Goal: Use online tool/utility: Utilize a website feature to perform a specific function

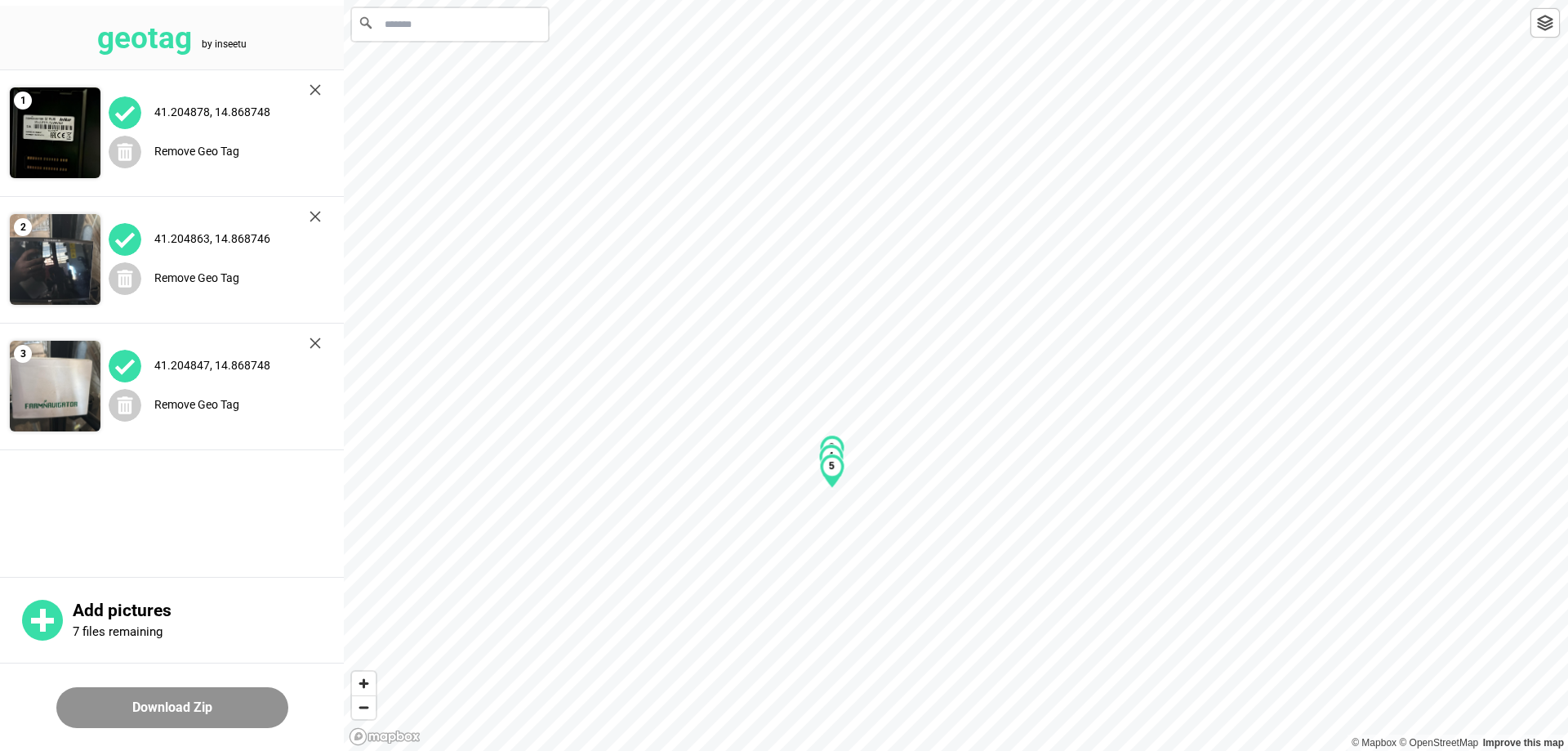
click at [311, 90] on img at bounding box center [315, 89] width 11 height 11
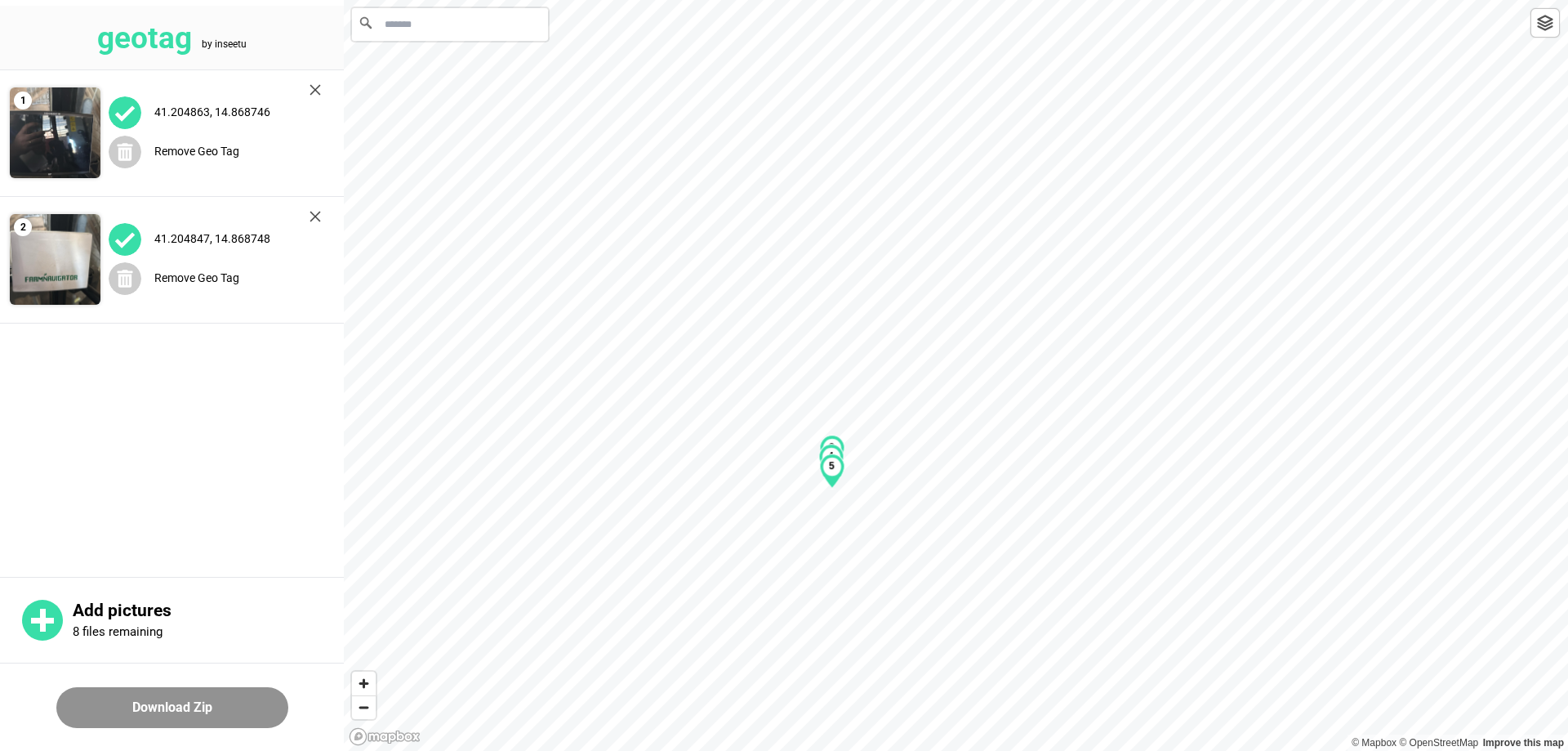
click at [317, 86] on img at bounding box center [315, 89] width 11 height 11
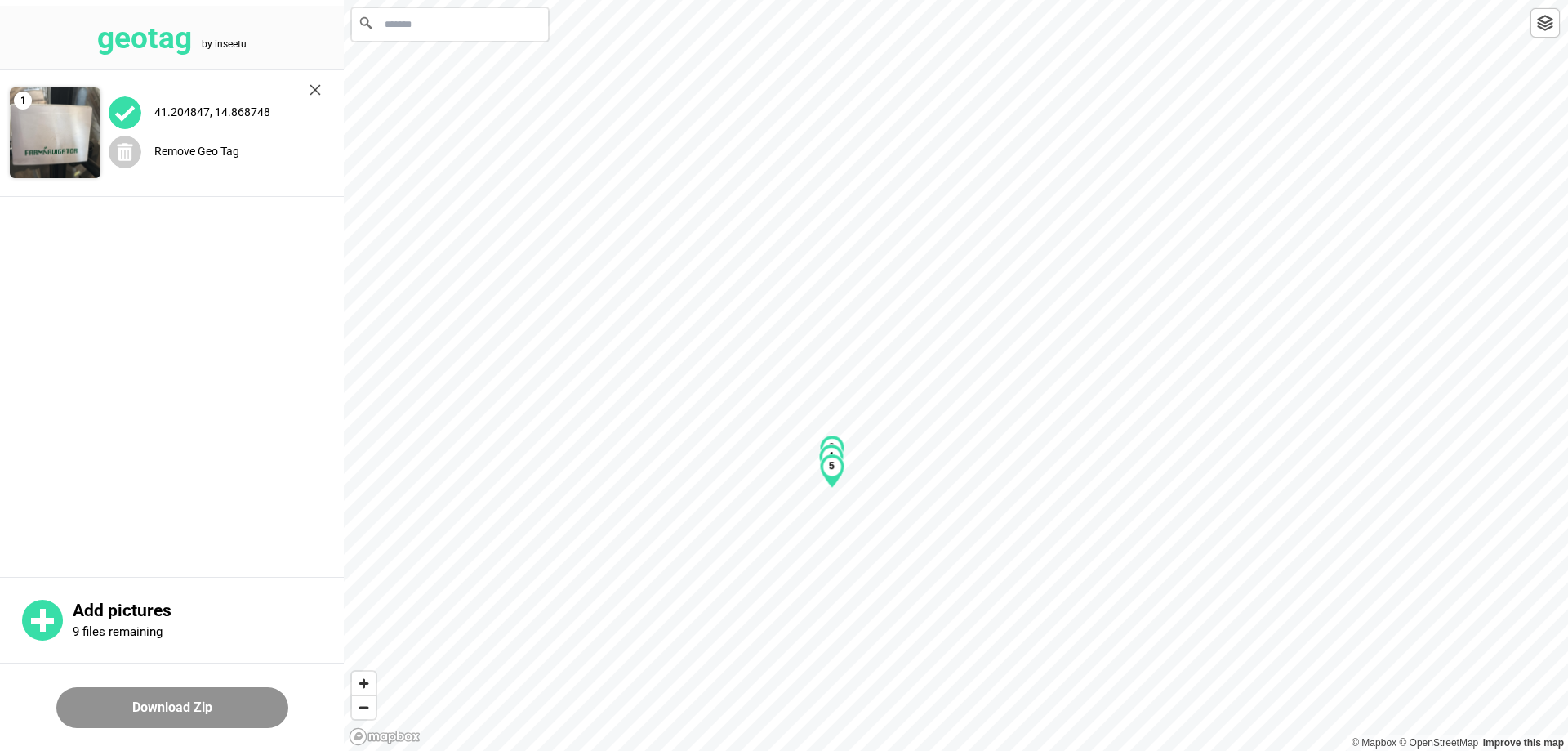
click at [312, 94] on img at bounding box center [315, 89] width 11 height 11
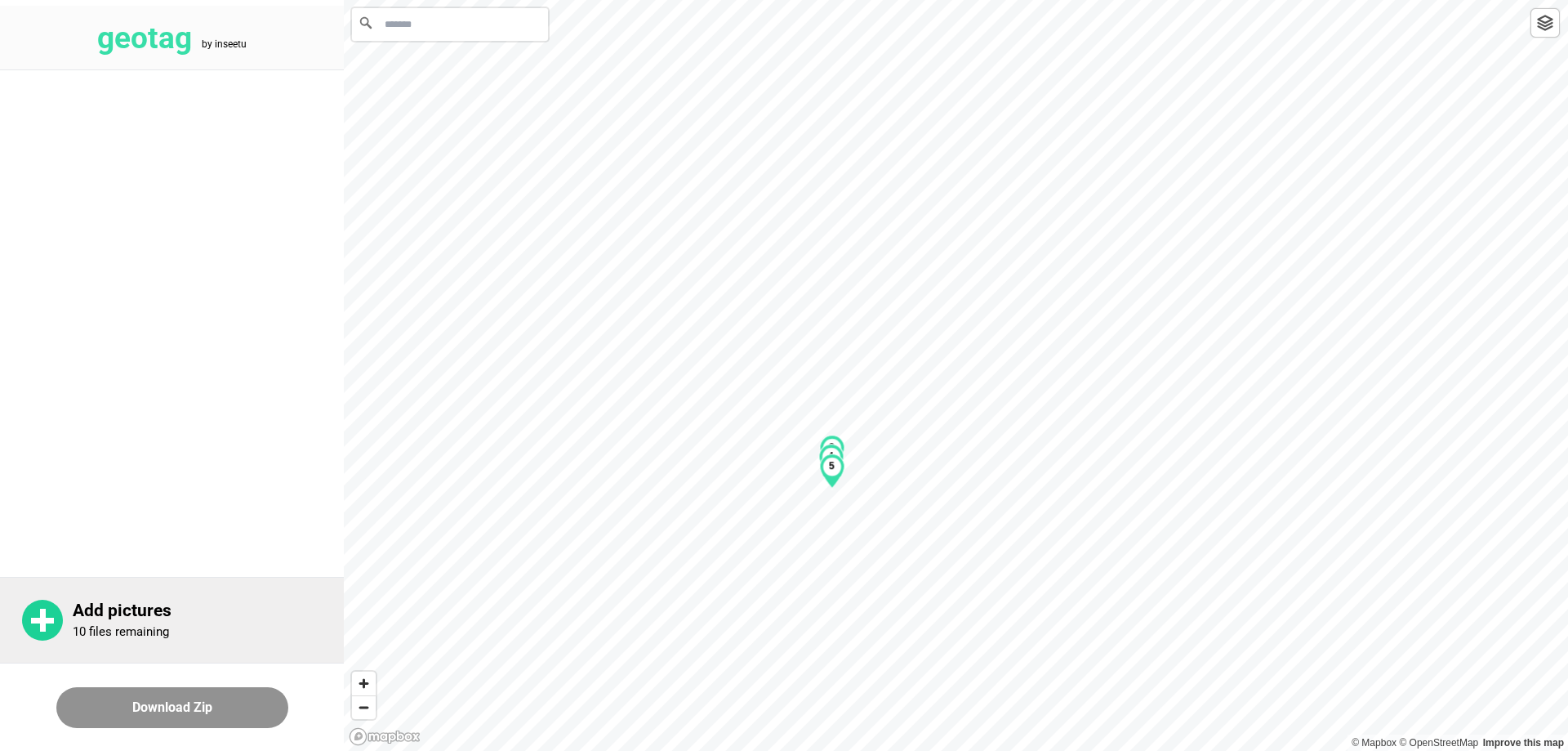
click at [86, 612] on p "Add pictures" at bounding box center [208, 611] width 271 height 20
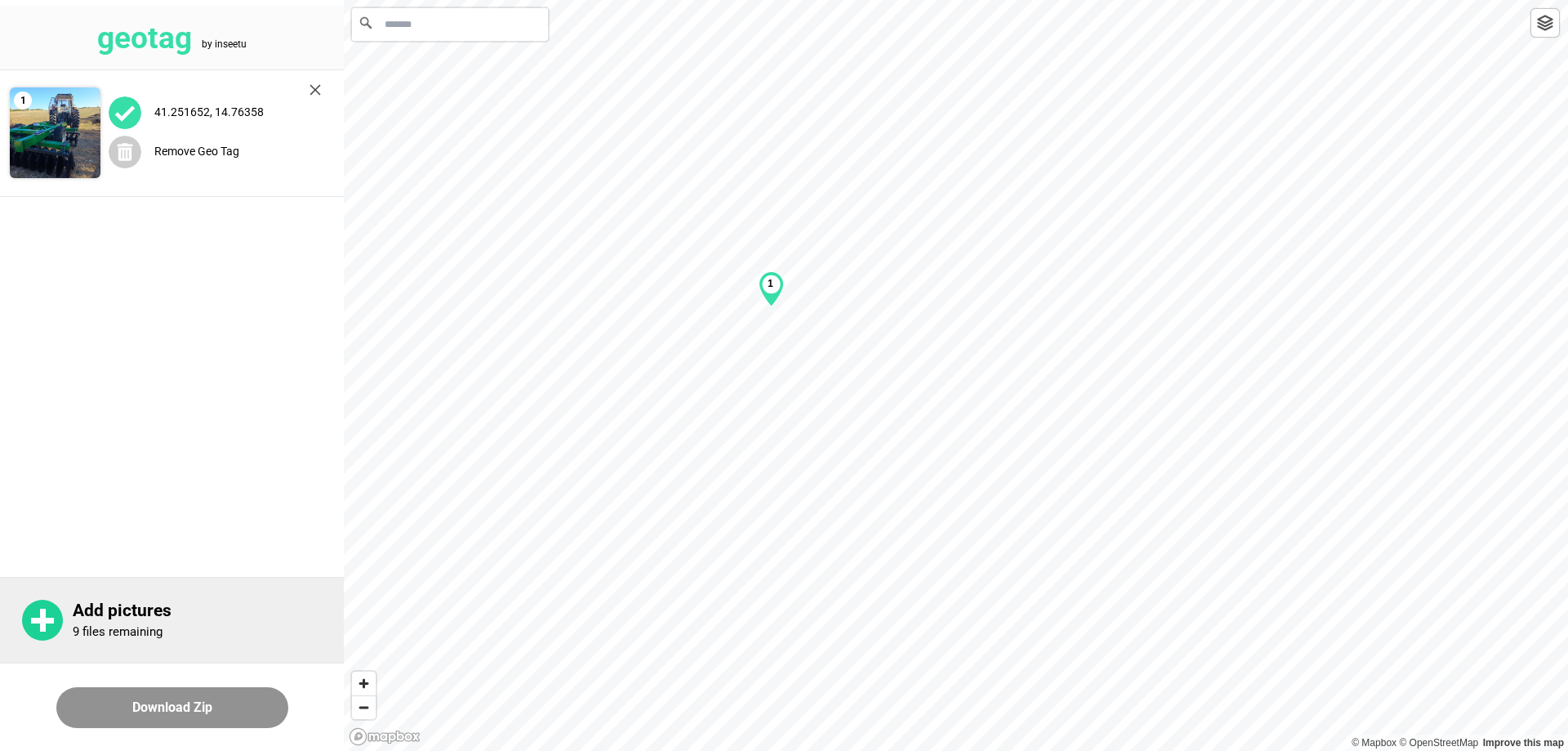
click at [103, 621] on div "Add pictures 9 files remaining" at bounding box center [208, 620] width 271 height 39
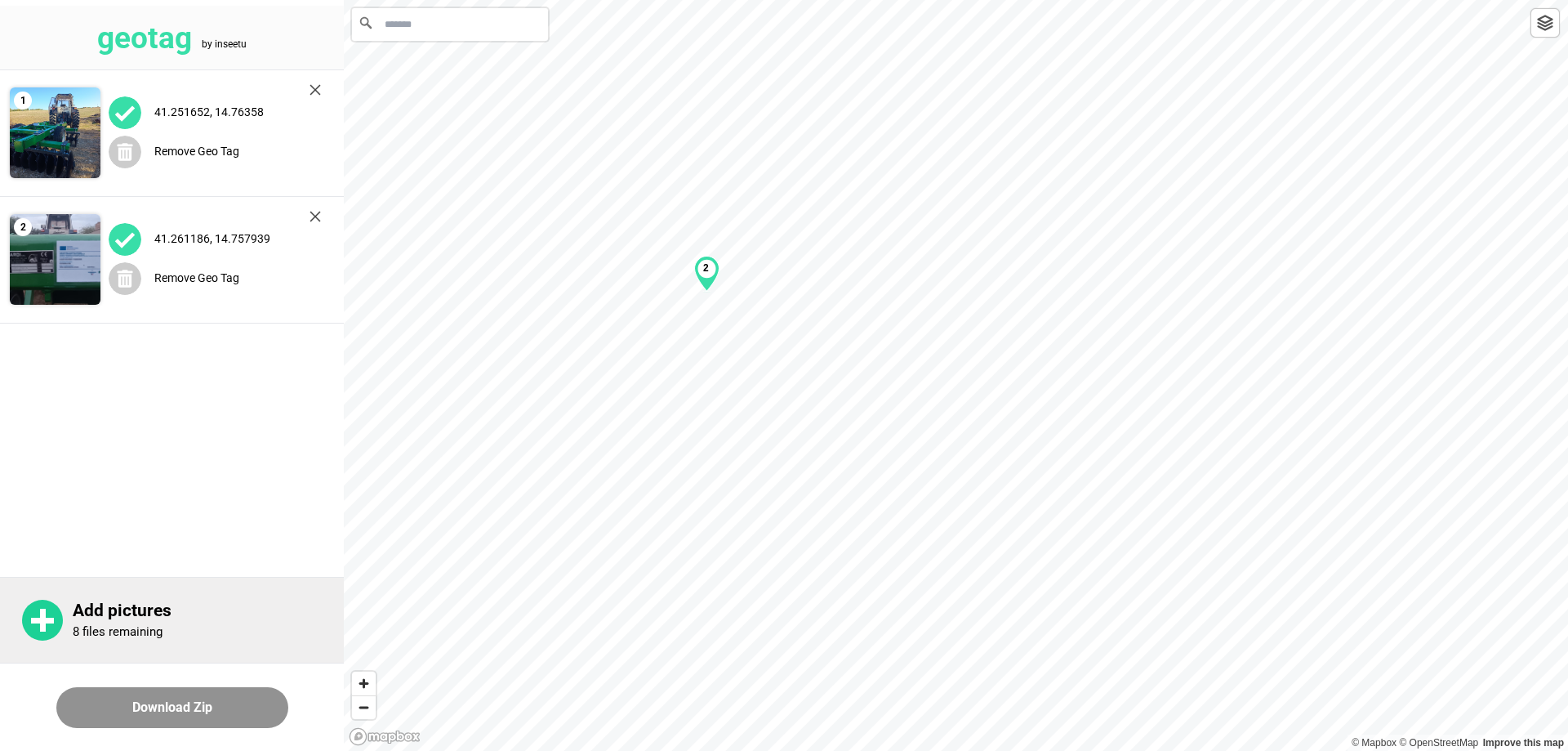
click at [48, 622] on rect at bounding box center [42, 620] width 23 height 6
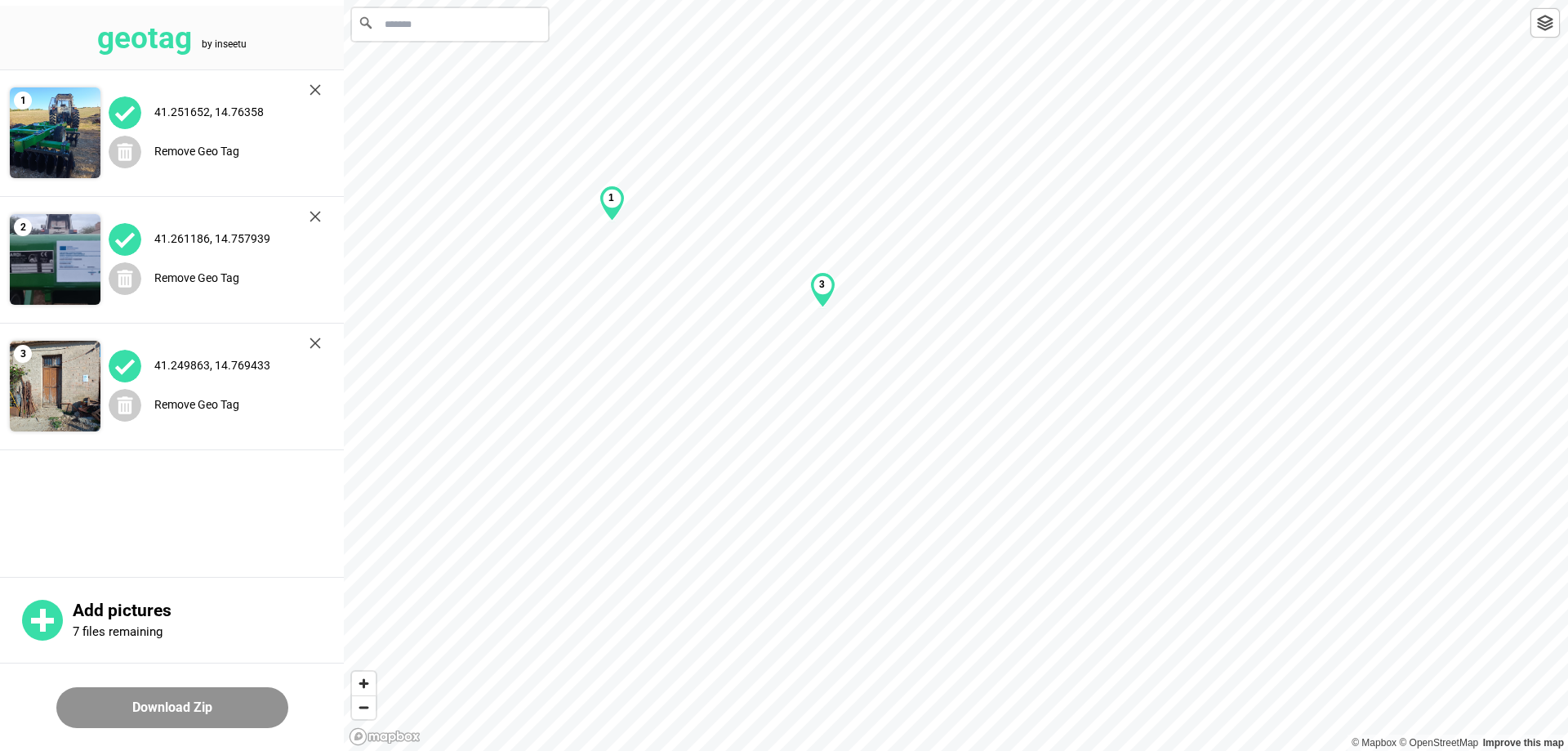
click at [1551, 26] on img at bounding box center [1544, 22] width 16 height 16
click at [1548, 30] on img at bounding box center [1544, 22] width 16 height 16
click at [1556, 27] on div at bounding box center [1545, 23] width 30 height 30
click at [316, 87] on img at bounding box center [315, 89] width 11 height 11
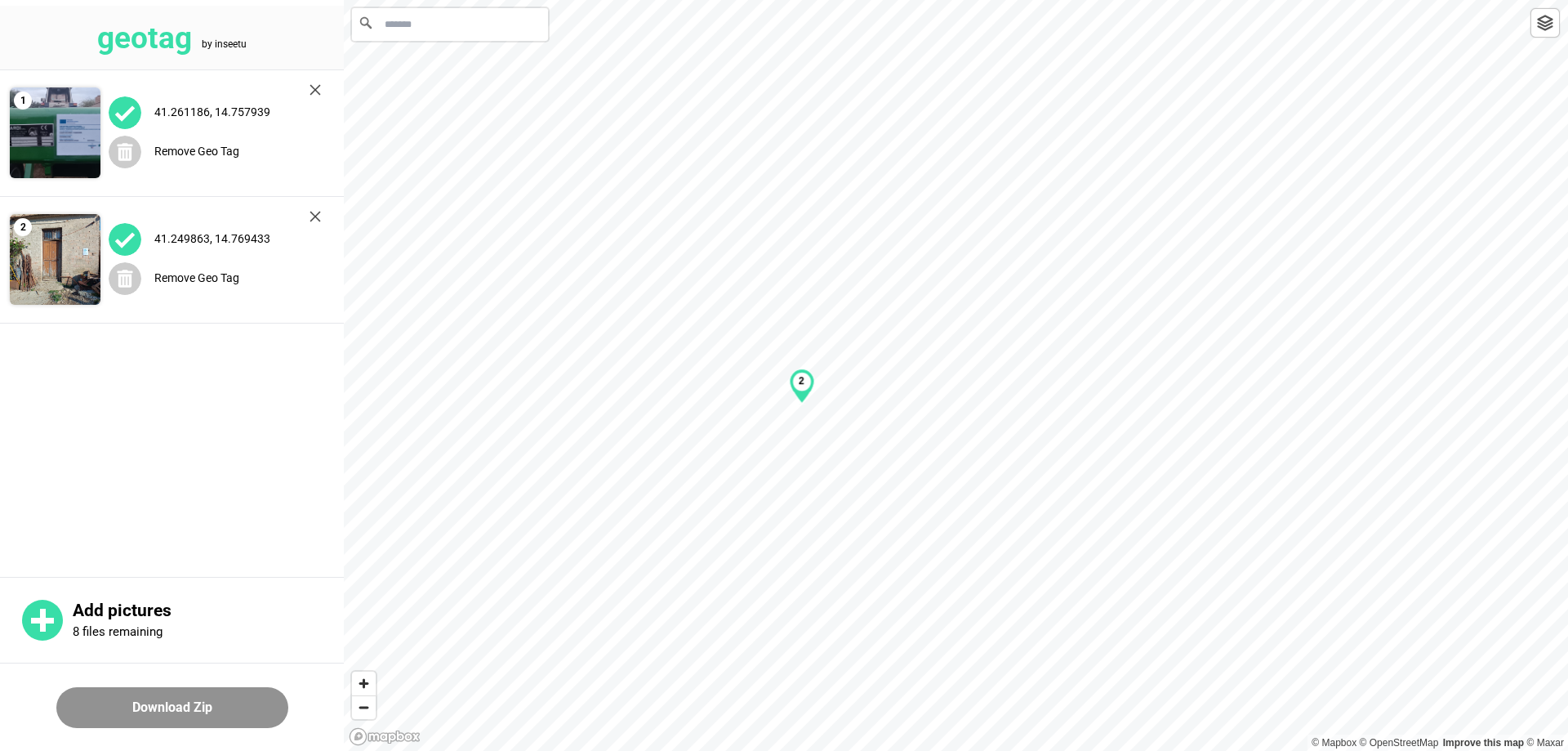
click at [316, 87] on img at bounding box center [315, 89] width 11 height 11
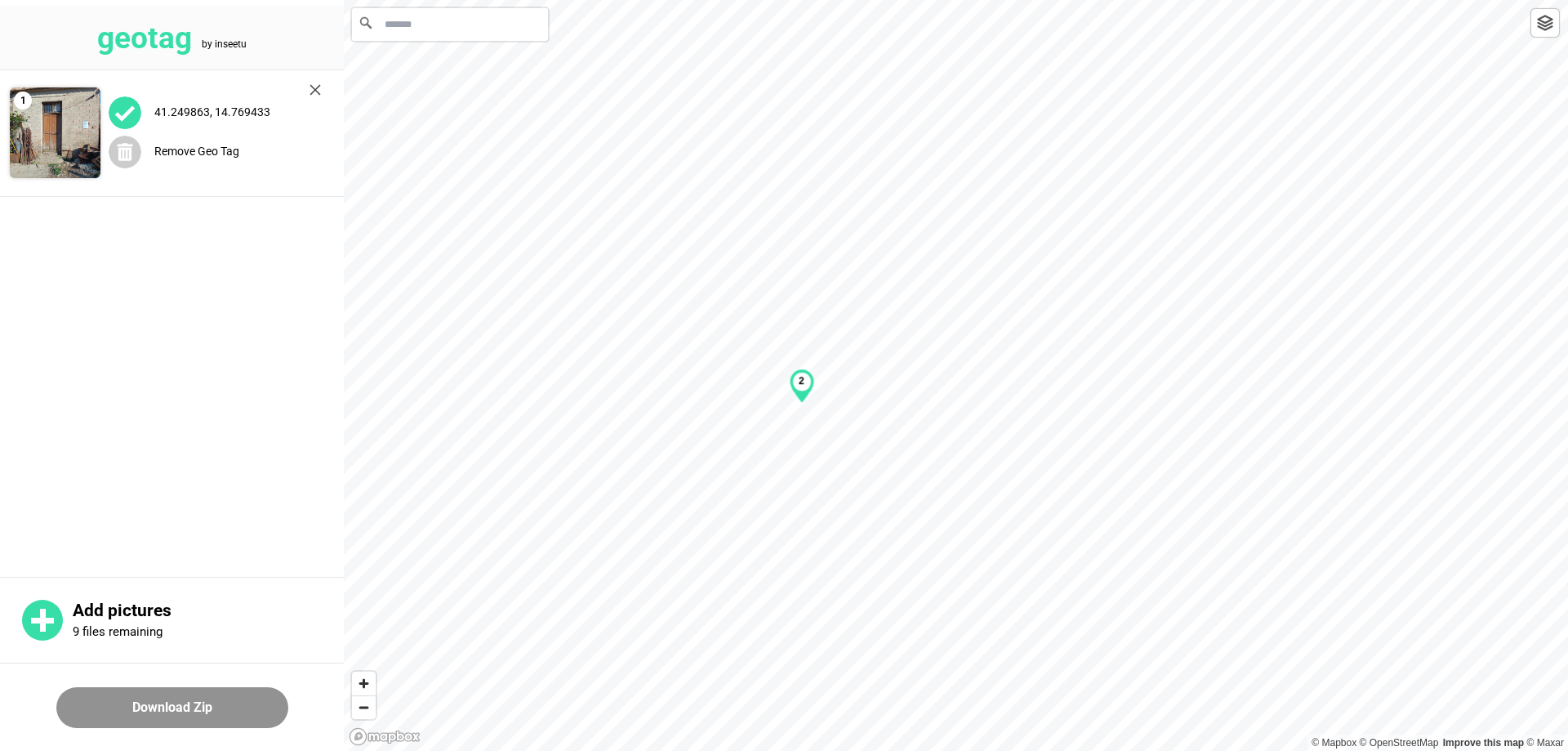
click at [316, 87] on img at bounding box center [315, 89] width 11 height 11
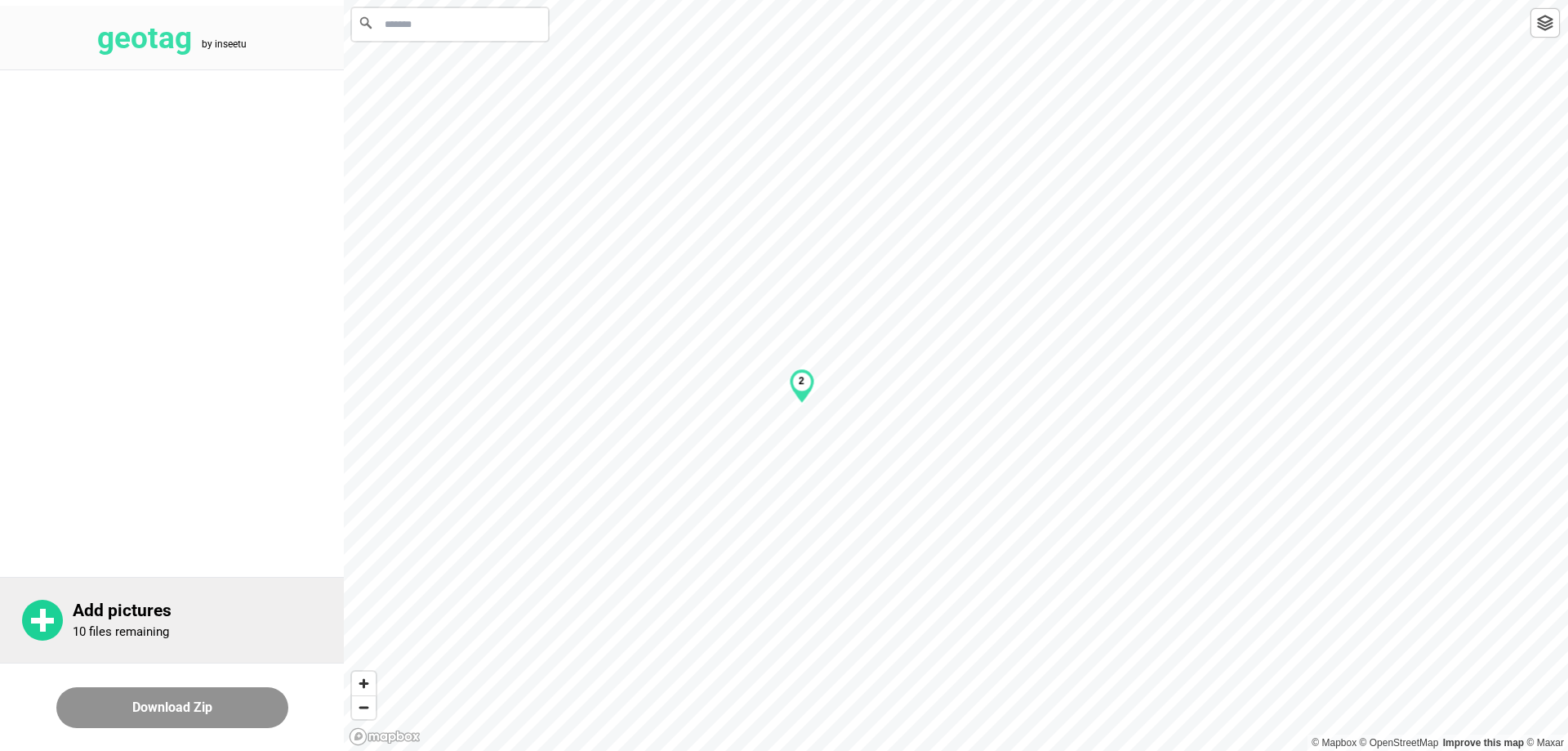
click at [123, 602] on p "Add pictures" at bounding box center [208, 611] width 271 height 20
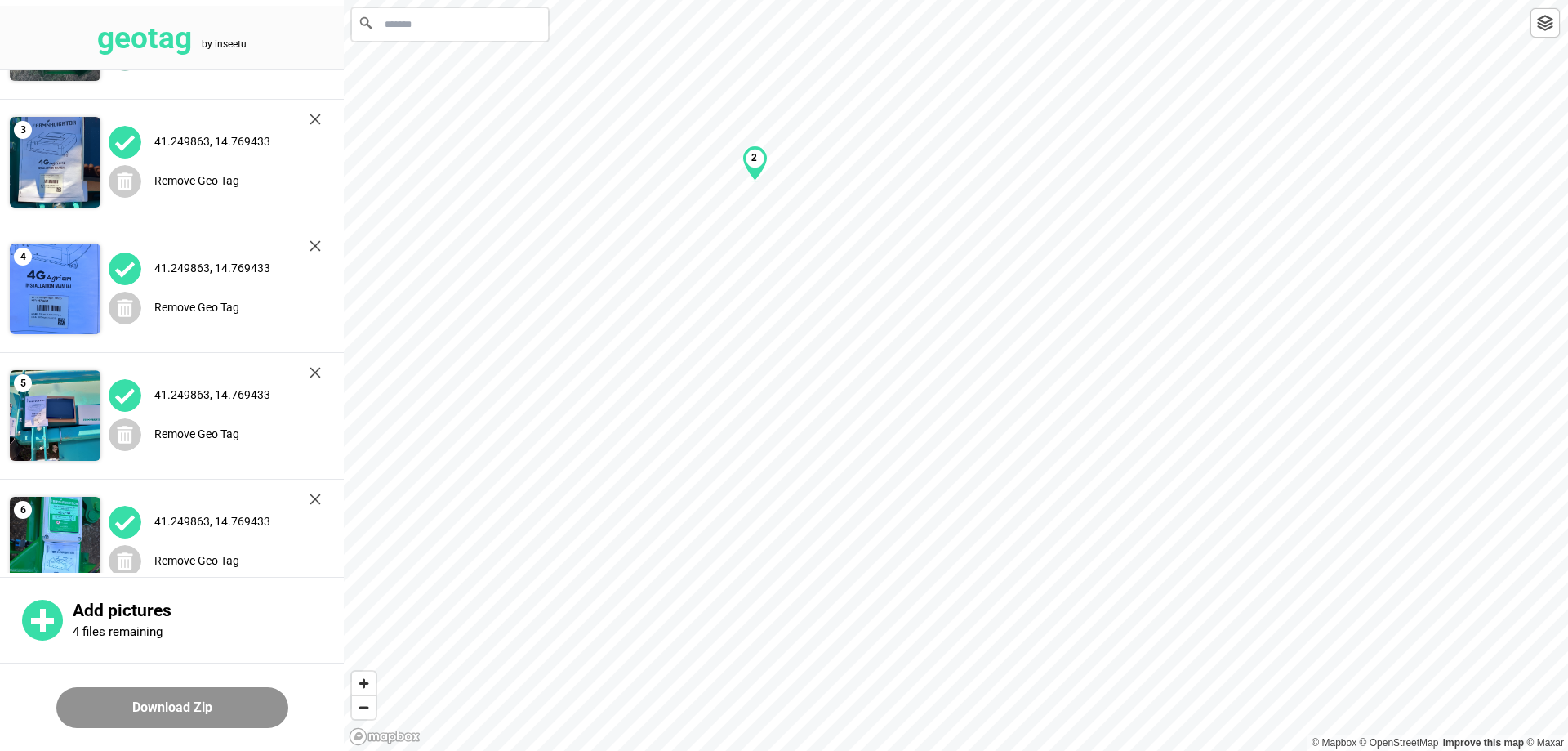
scroll to position [257, 0]
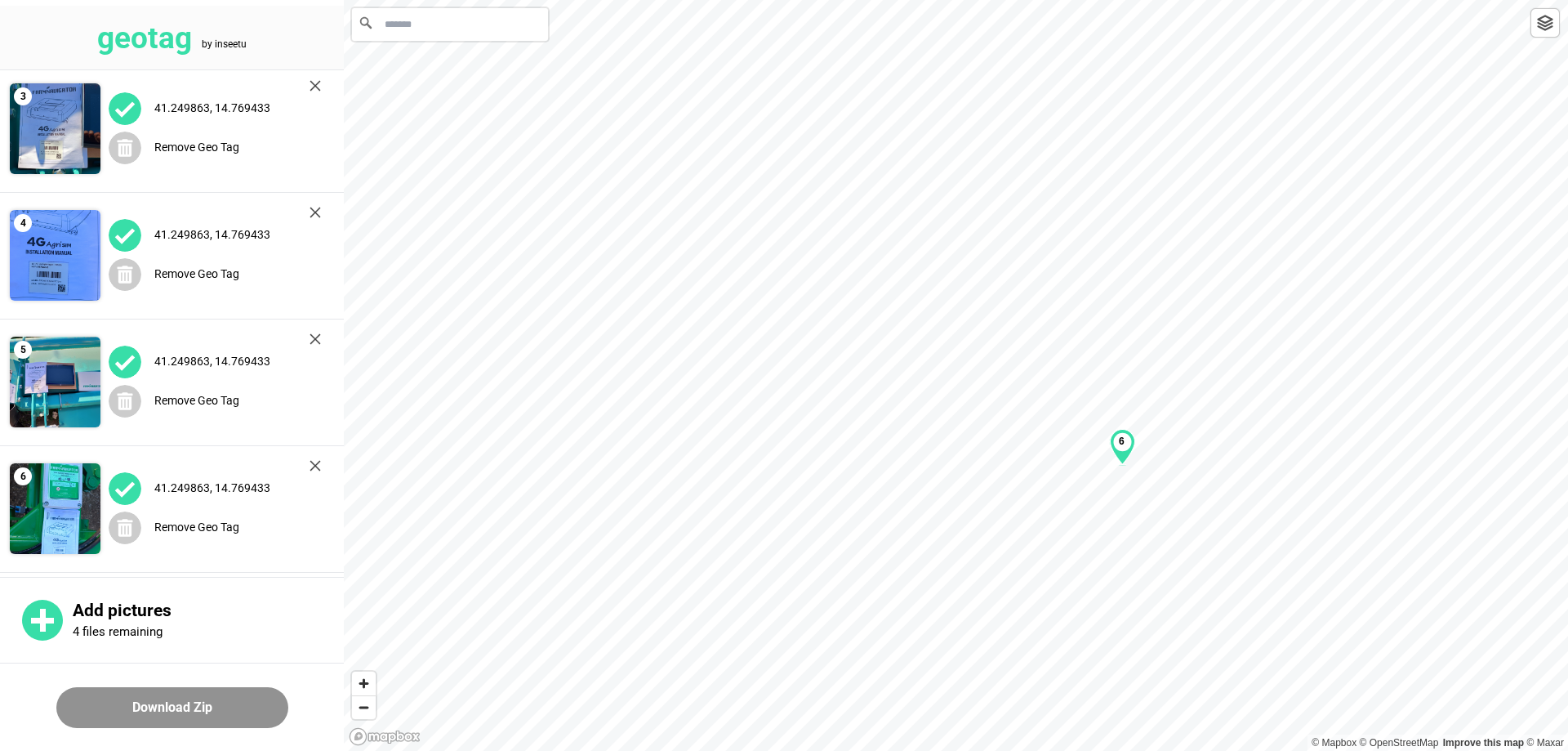
click at [189, 231] on label "41.249863, 14.769433" at bounding box center [212, 234] width 116 height 13
click at [1107, 464] on div "6" at bounding box center [1104, 458] width 26 height 36
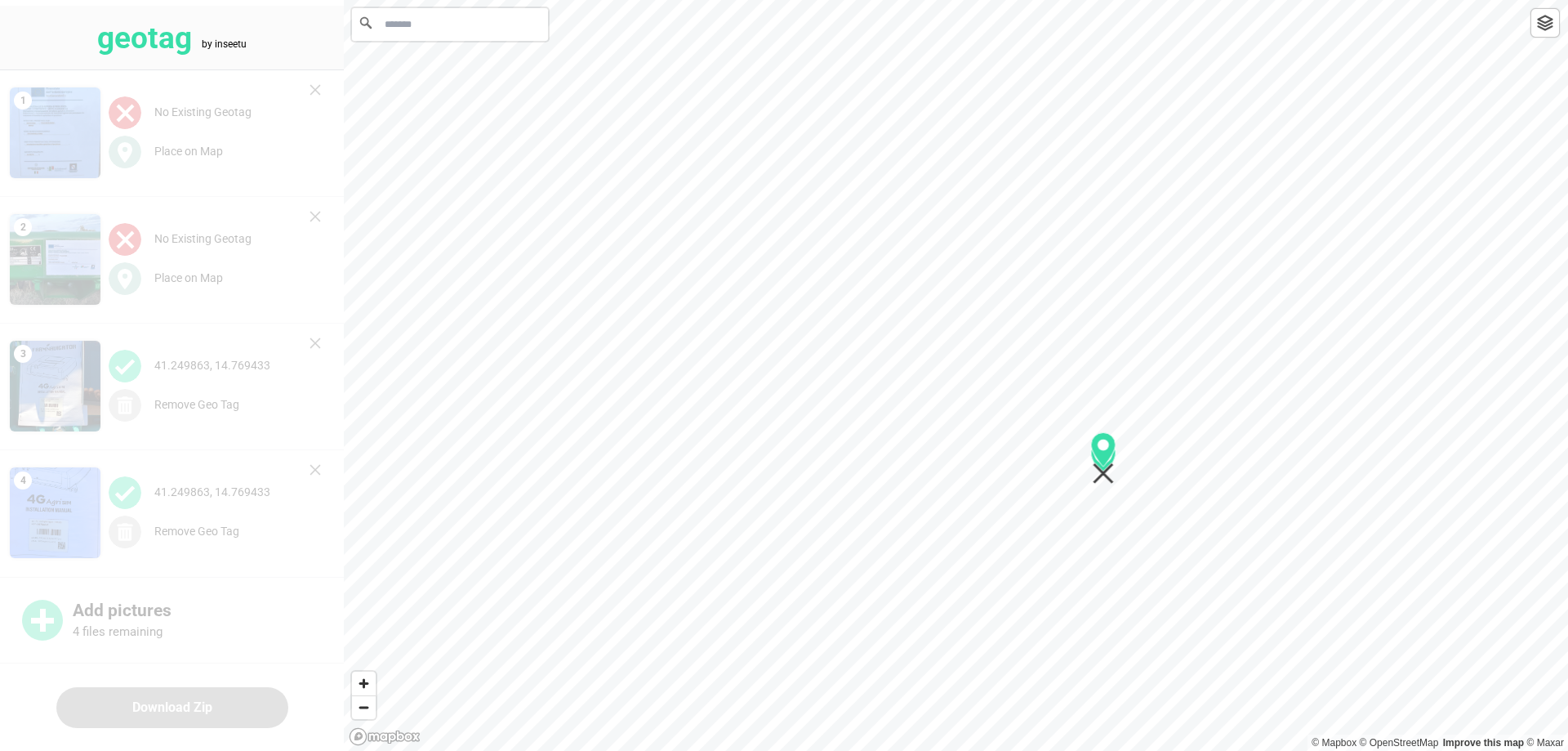
scroll to position [257, 0]
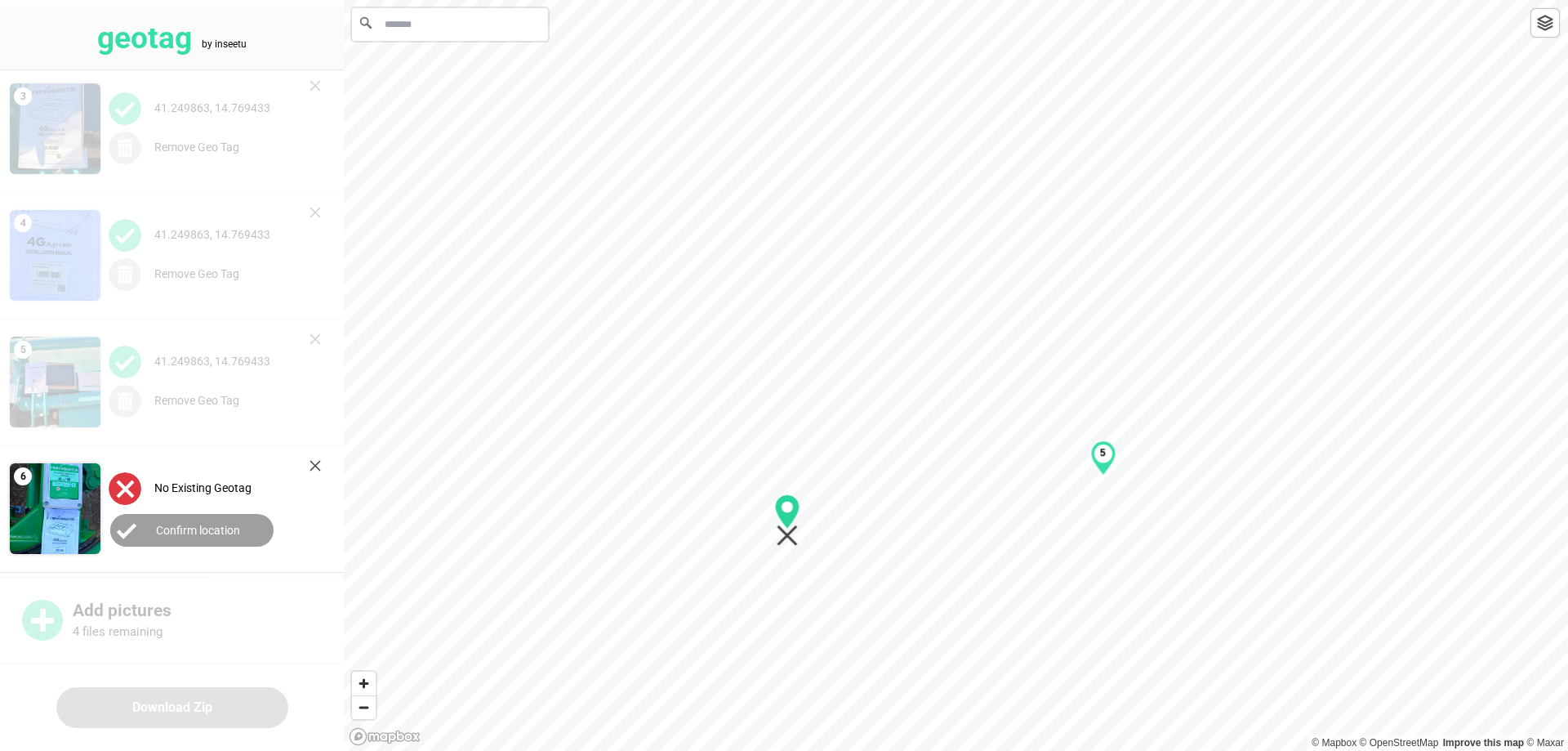
click at [552, 0] on div "3 4 5 2 3 3 4 5" at bounding box center [956, 0] width 1224 height 0
drag, startPoint x: 849, startPoint y: 539, endPoint x: 967, endPoint y: 101, distance: 453.6
click at [967, 0] on div "3 4 5 2 3 3 4 5" at bounding box center [956, 0] width 1224 height 0
click at [771, 0] on div "3 4 5 2 3 3 4 5" at bounding box center [956, 0] width 1224 height 0
click at [770, 0] on div "3 4 5 2 3 3 4 5" at bounding box center [956, 0] width 1224 height 0
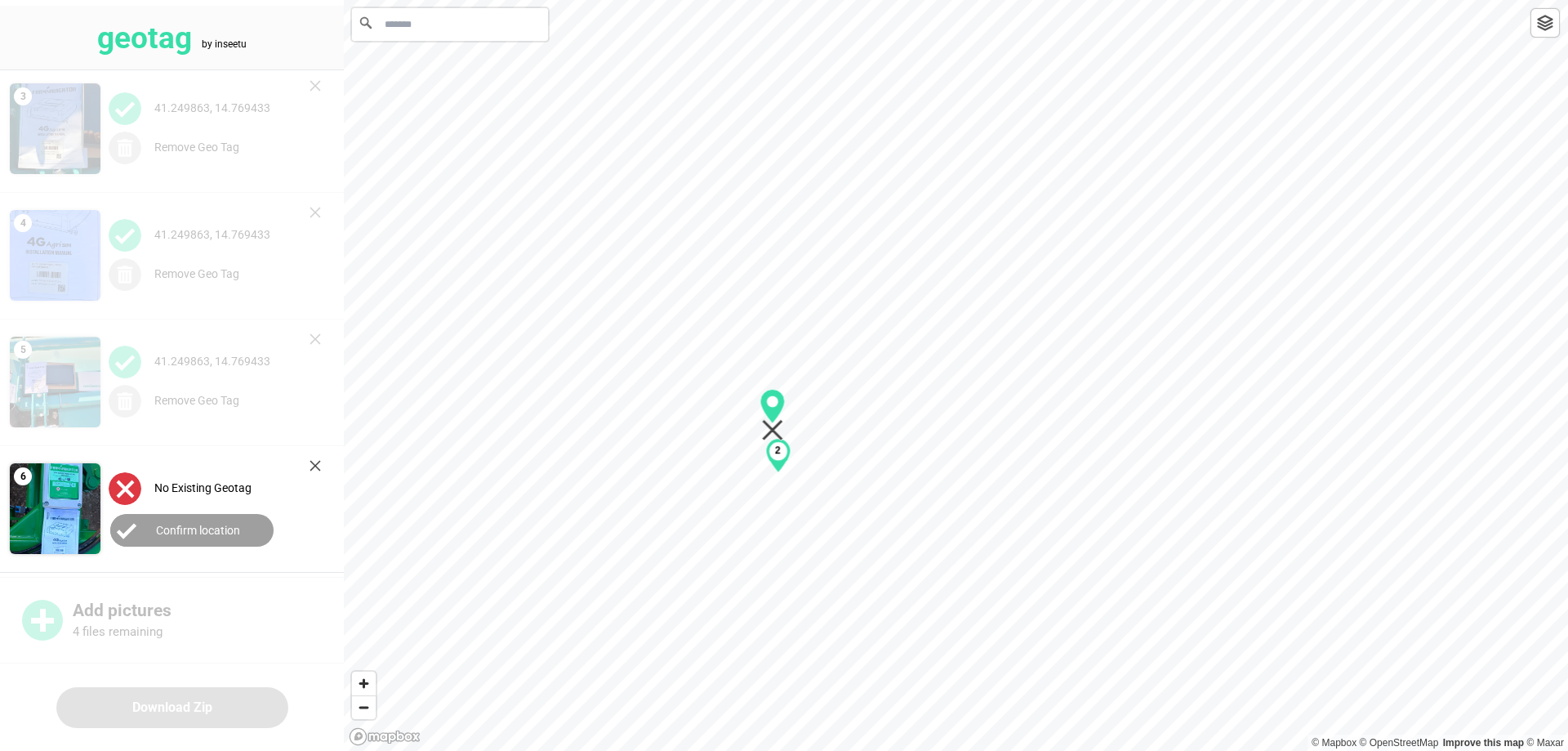
click at [167, 529] on label "Confirm location" at bounding box center [197, 530] width 84 height 13
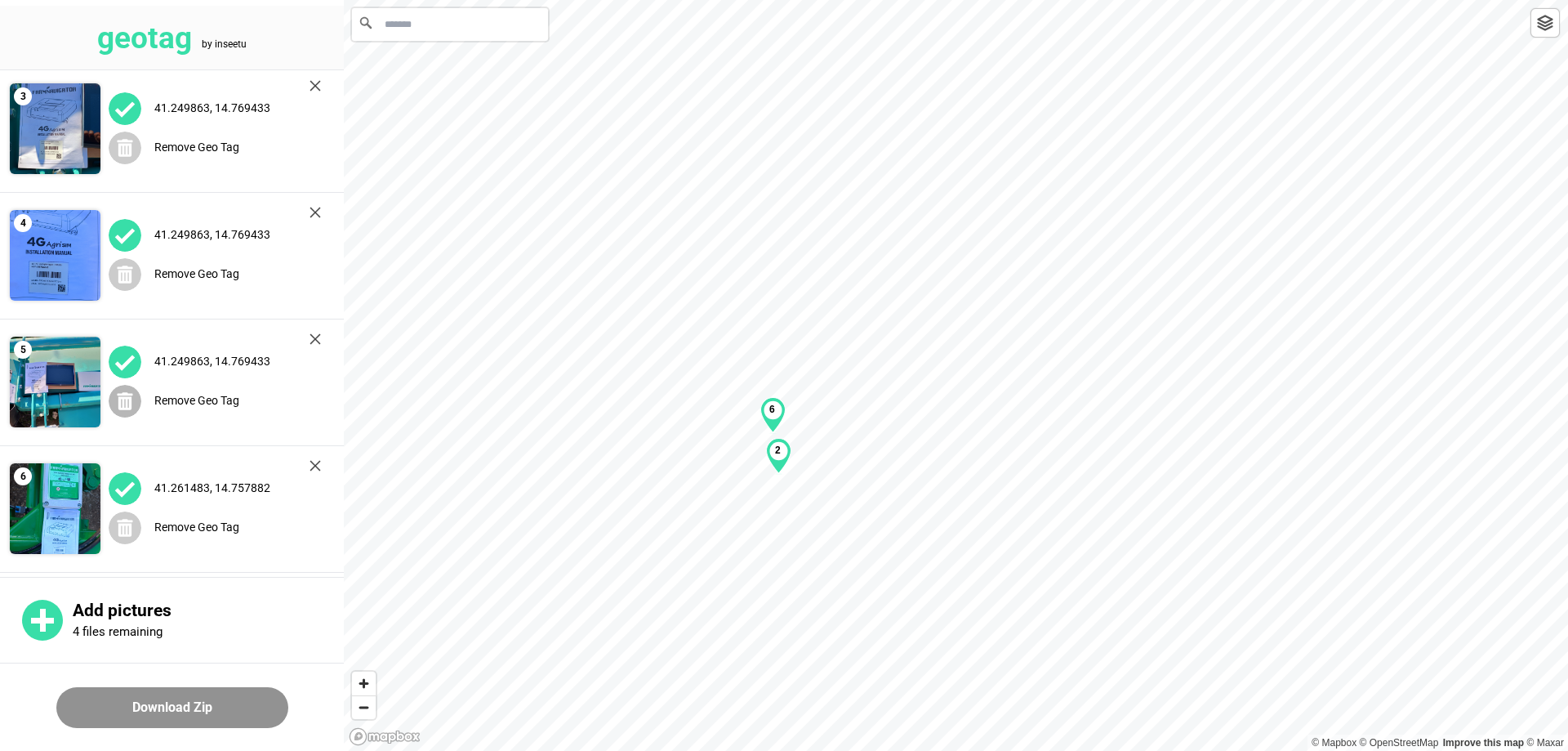
click at [186, 401] on label "Remove Geo Tag" at bounding box center [197, 399] width 85 height 13
click at [159, 272] on label "Remove Geo Tag" at bounding box center [197, 273] width 85 height 13
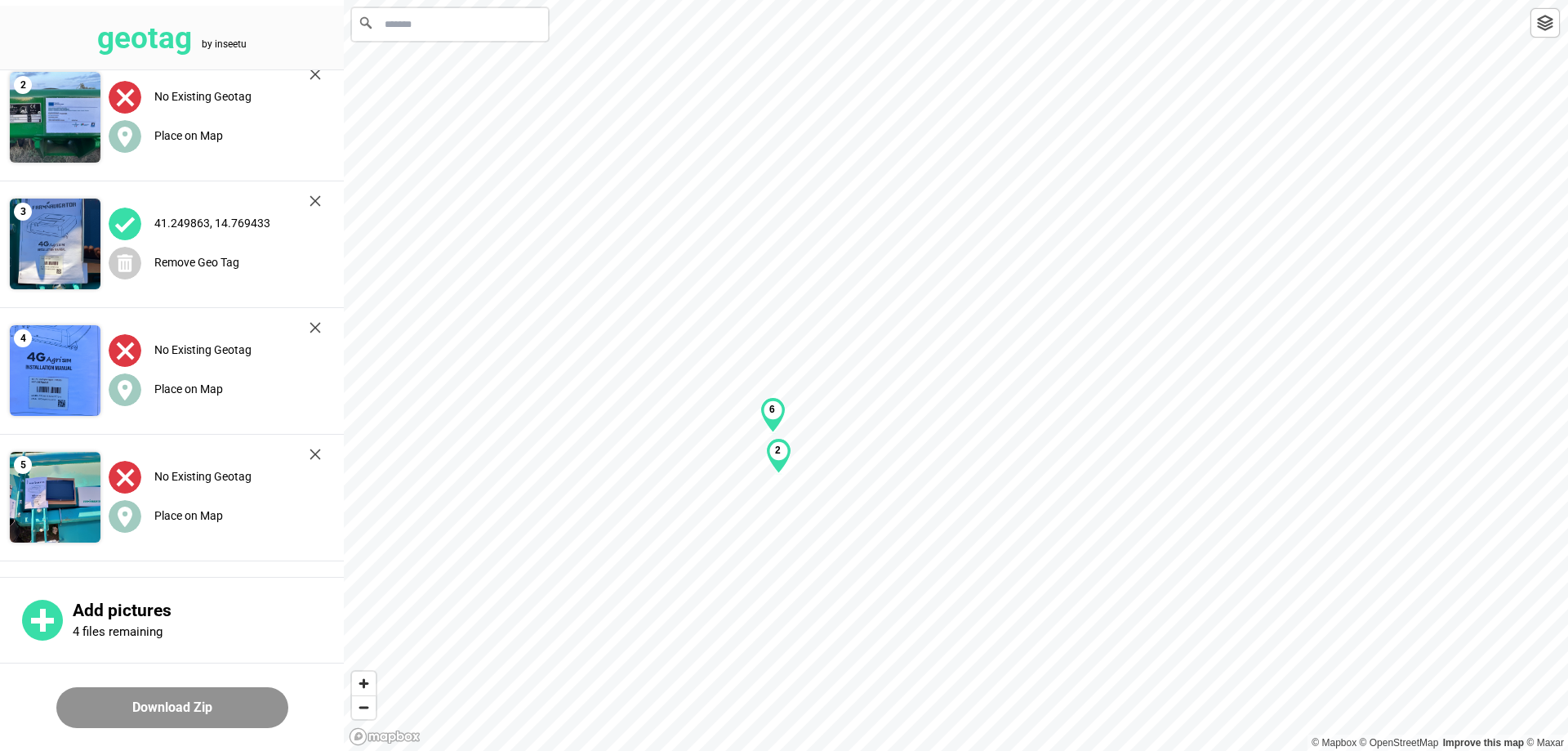
scroll to position [137, 0]
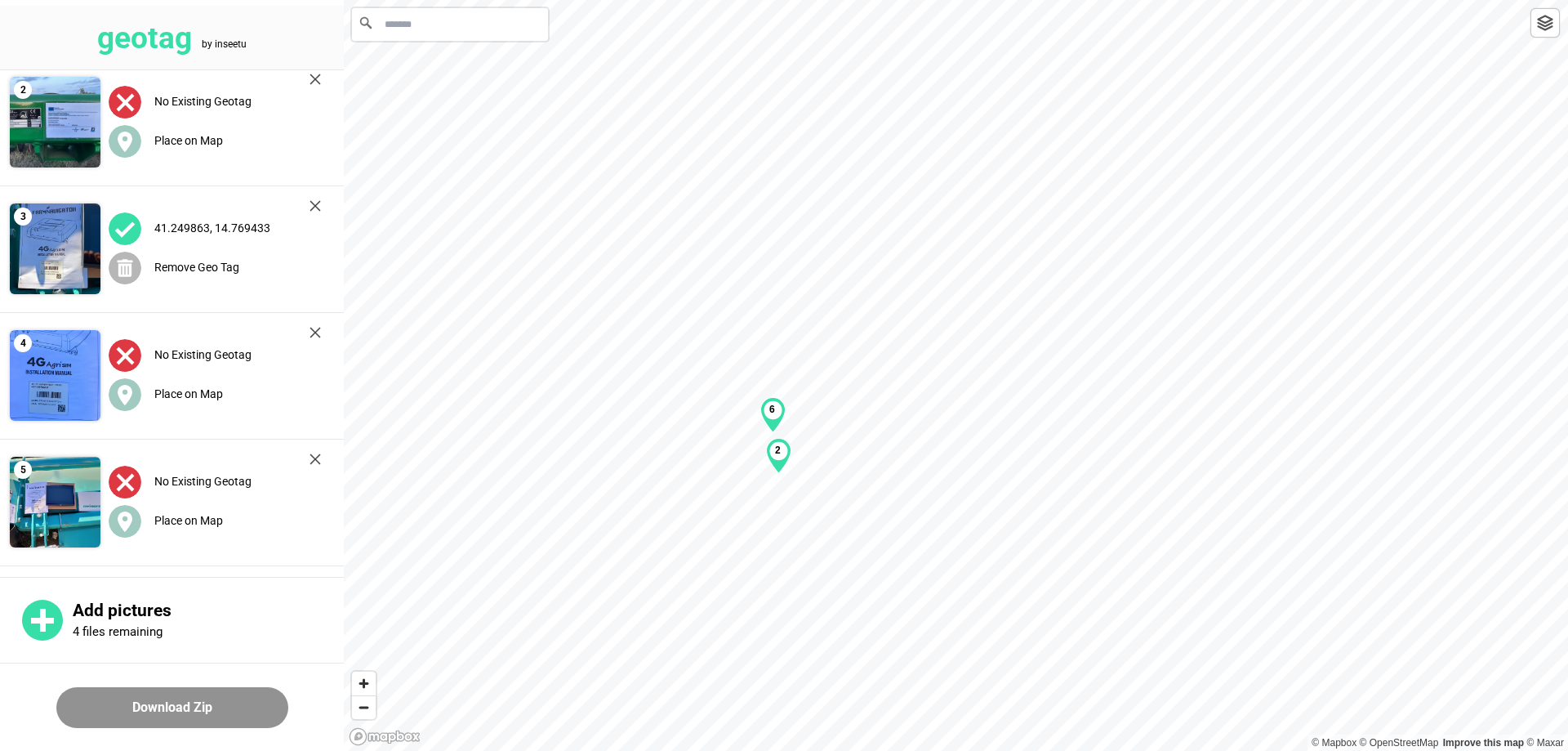
click at [201, 267] on label "Remove Geo Tag" at bounding box center [197, 267] width 85 height 13
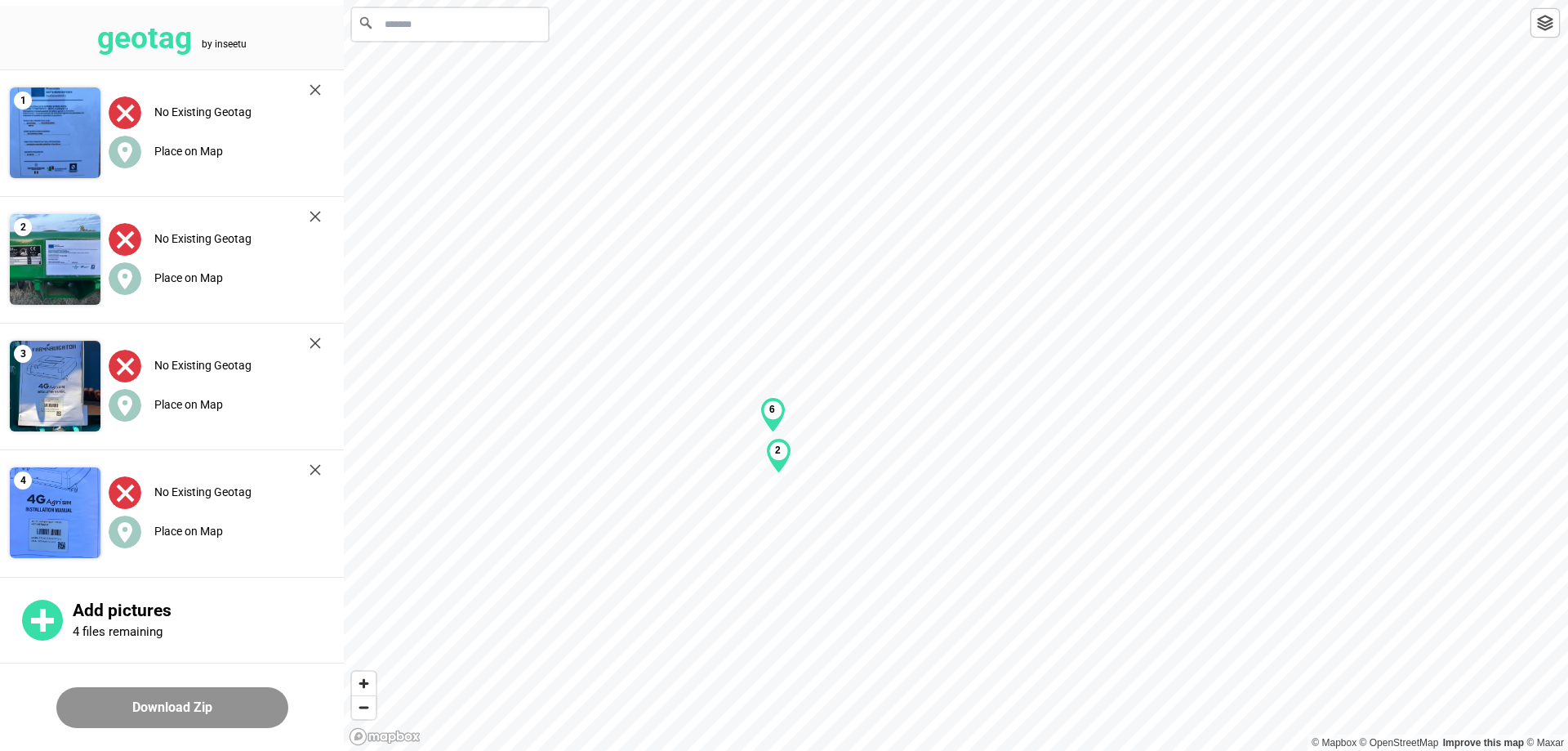
scroll to position [9, 0]
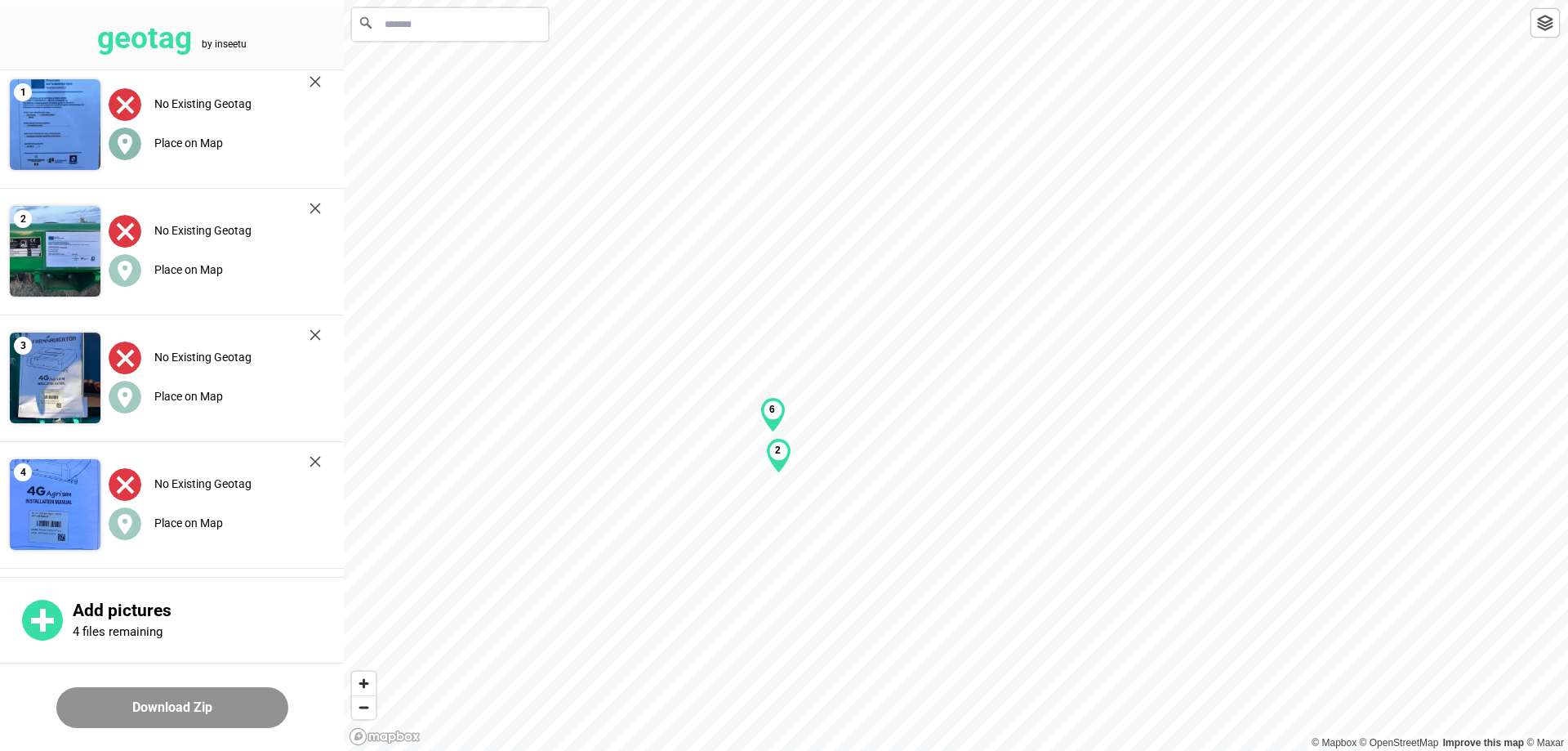
click at [196, 148] on label "Place on Map" at bounding box center [188, 142] width 69 height 13
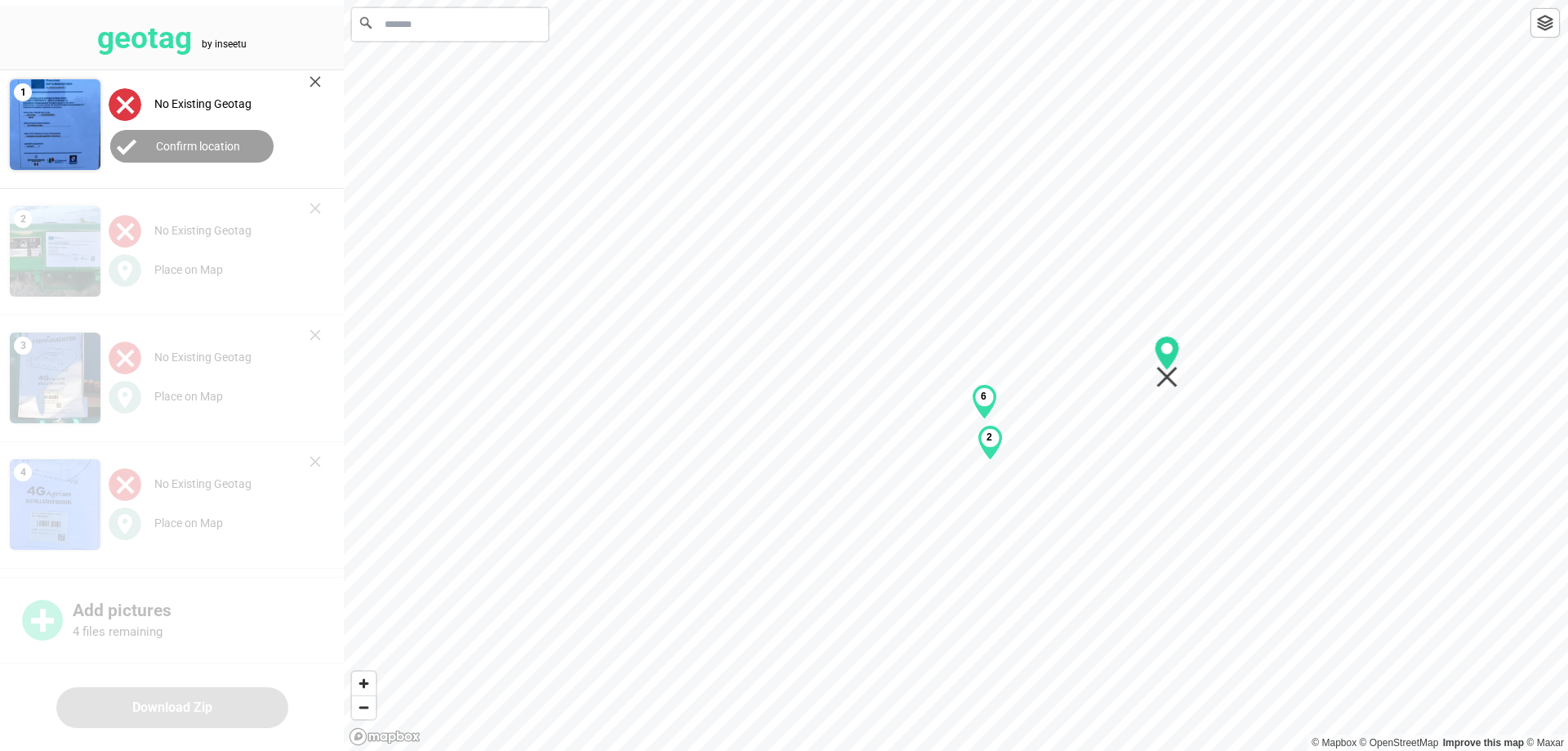
click at [954, 0] on div "3 4 5 2 3 6" at bounding box center [956, 0] width 1224 height 0
click at [988, 0] on div "3 4 5 2 3 6" at bounding box center [956, 0] width 1224 height 0
click at [173, 151] on label "Confirm location" at bounding box center [197, 146] width 84 height 13
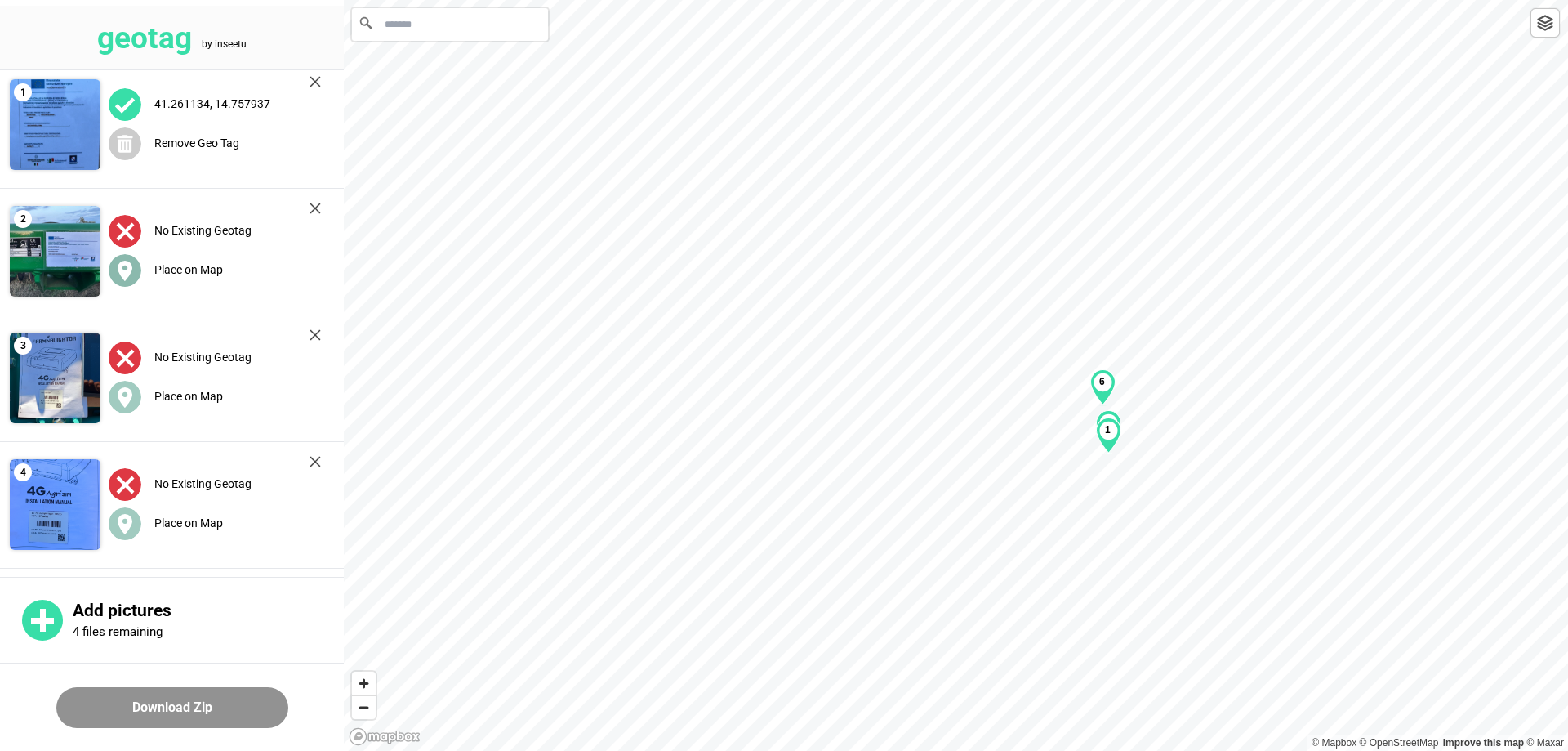
click at [178, 270] on label "Place on Map" at bounding box center [188, 269] width 69 height 13
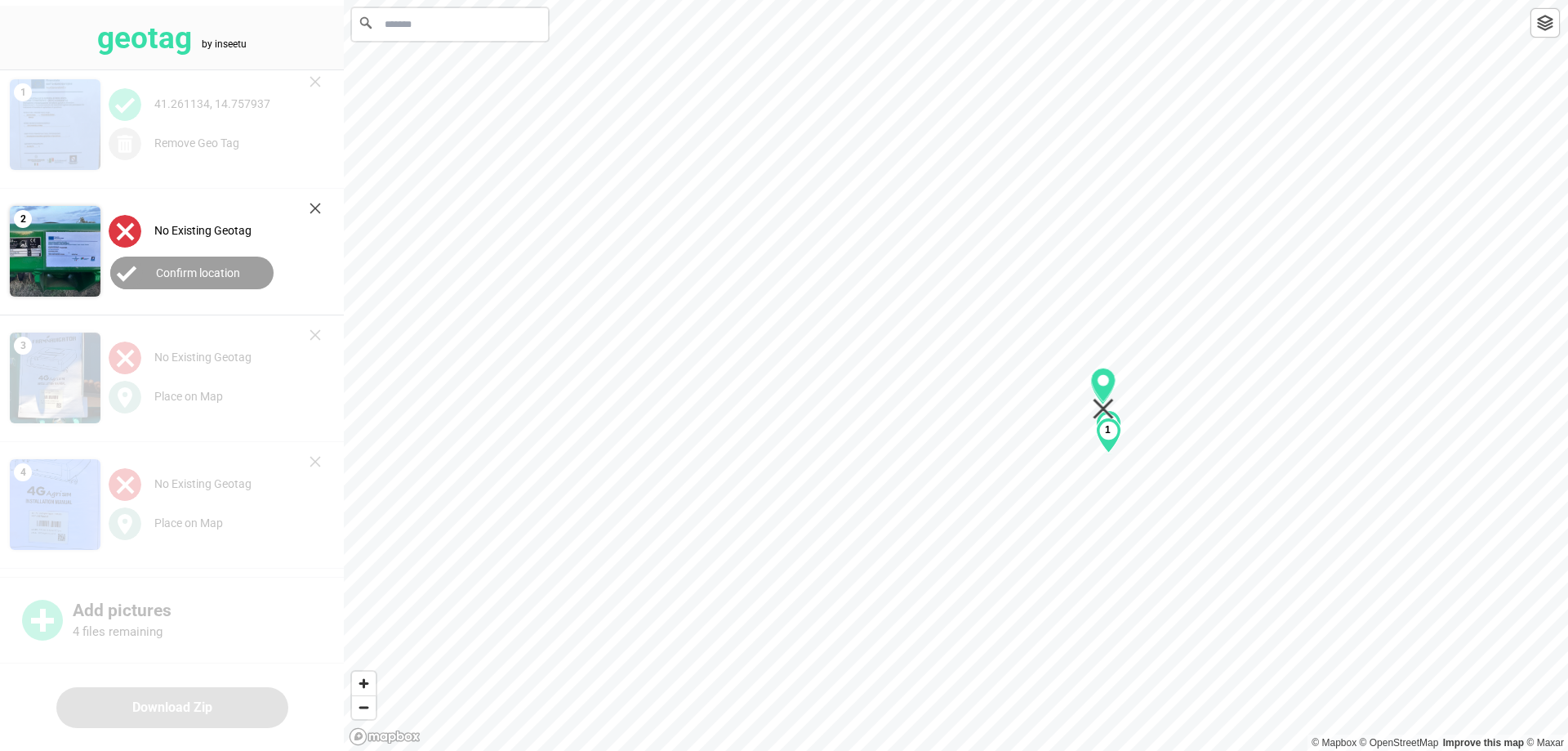
drag, startPoint x: 957, startPoint y: 392, endPoint x: 1104, endPoint y: 411, distance: 148.2
click at [1104, 0] on div "3 4 5 2 3 6 1" at bounding box center [956, 0] width 1224 height 0
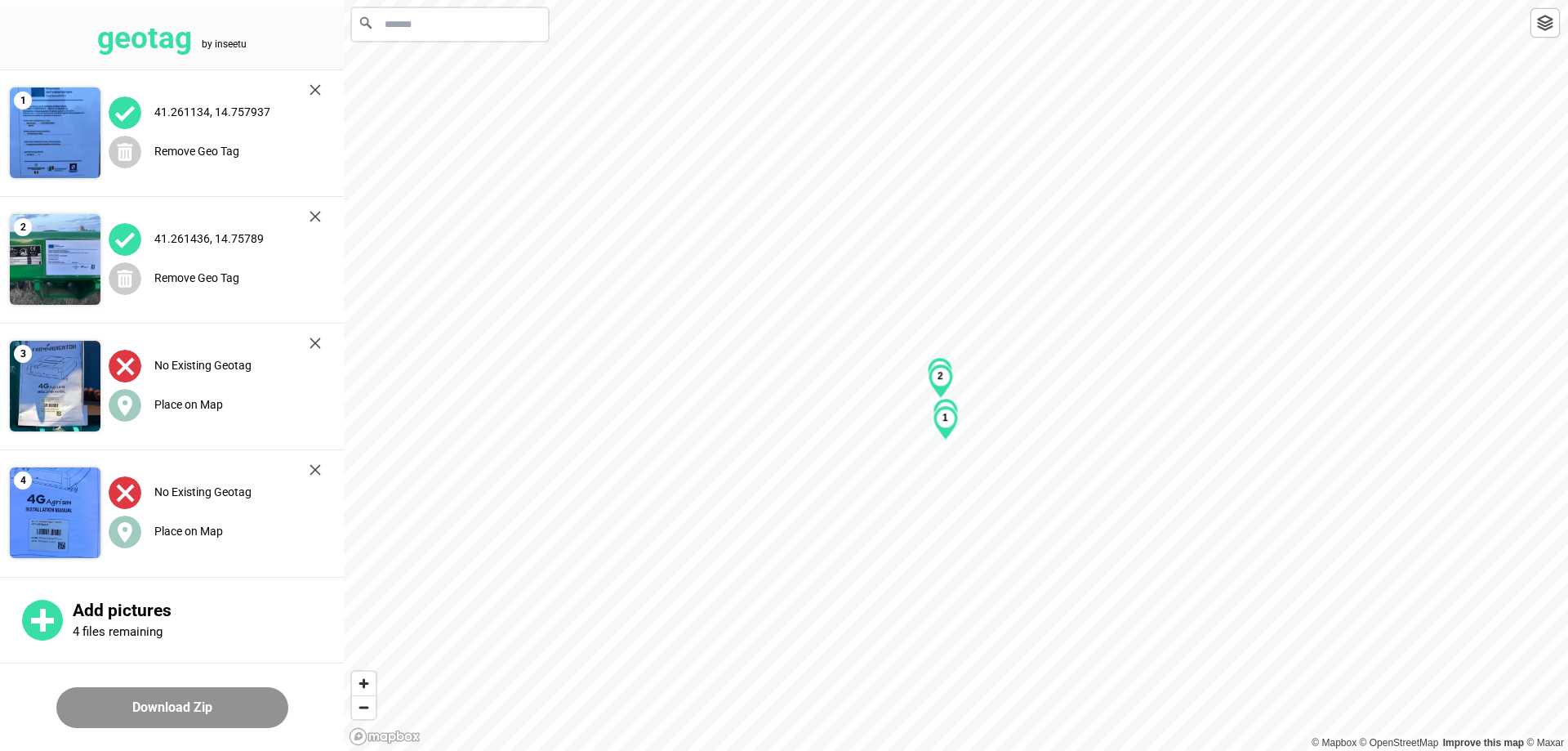
scroll to position [9, 0]
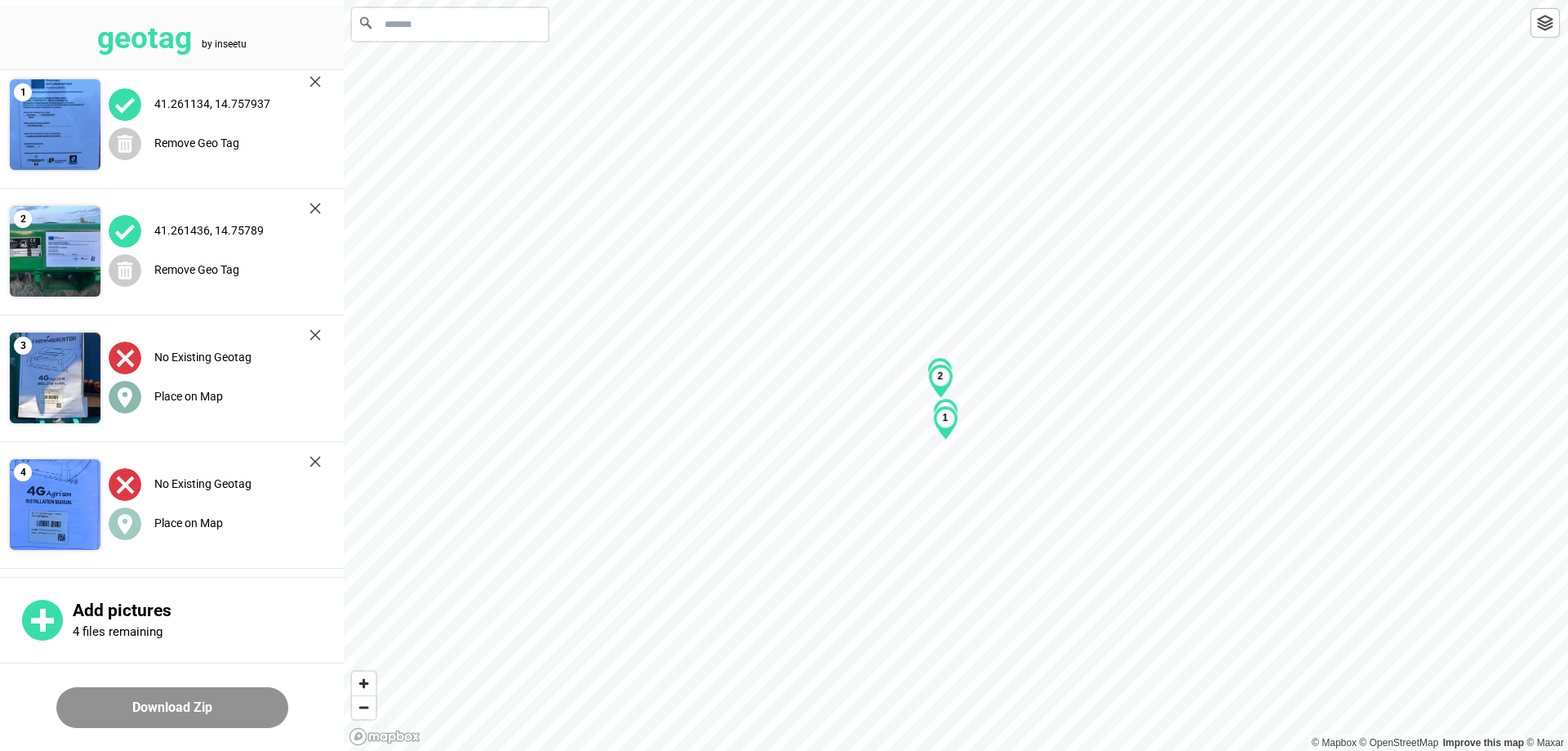
click at [195, 392] on label "Place on Map" at bounding box center [188, 396] width 69 height 13
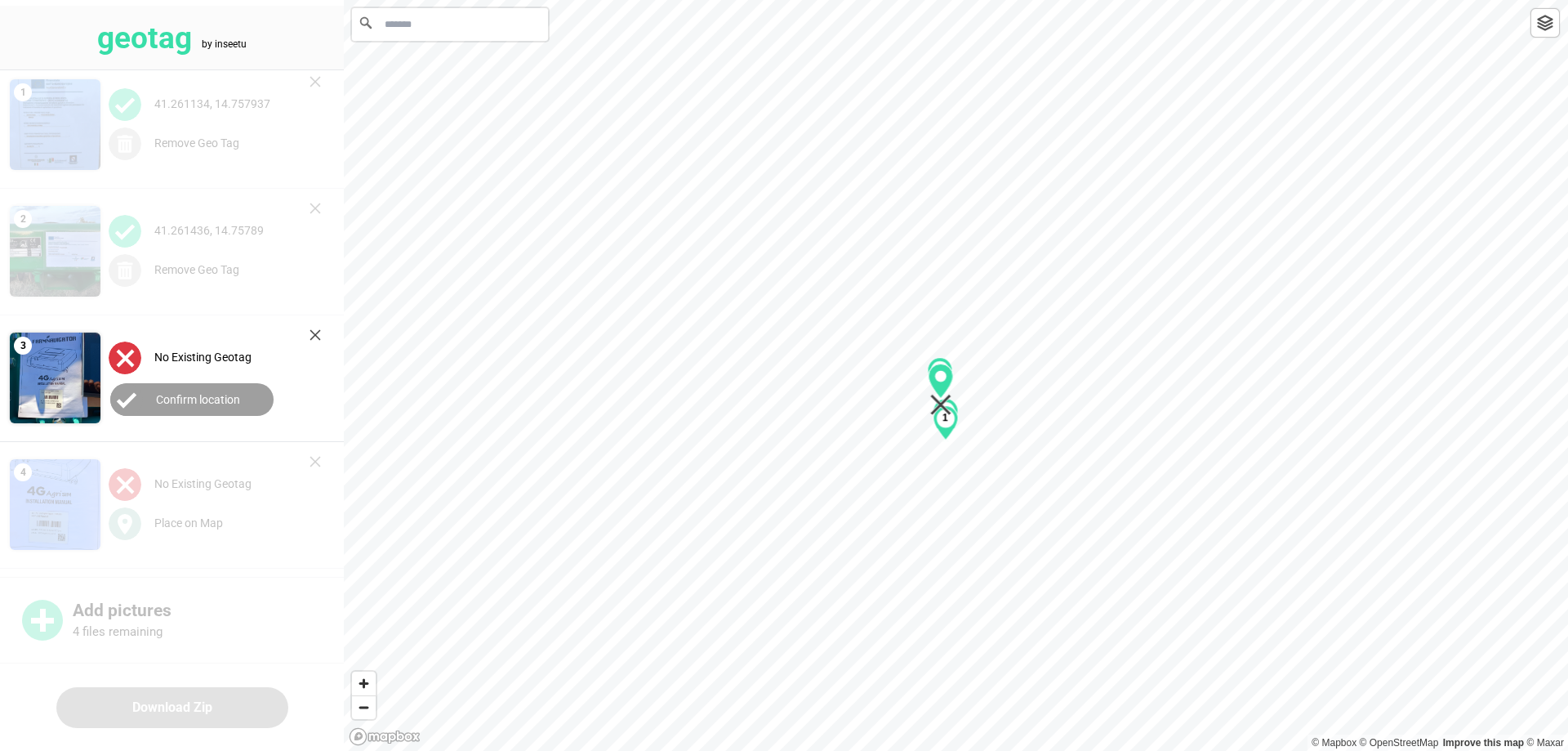
click at [939, 0] on div "3 4 5 2 3 6 1 2" at bounding box center [956, 0] width 1224 height 0
click at [184, 393] on label "Confirm location" at bounding box center [197, 398] width 84 height 13
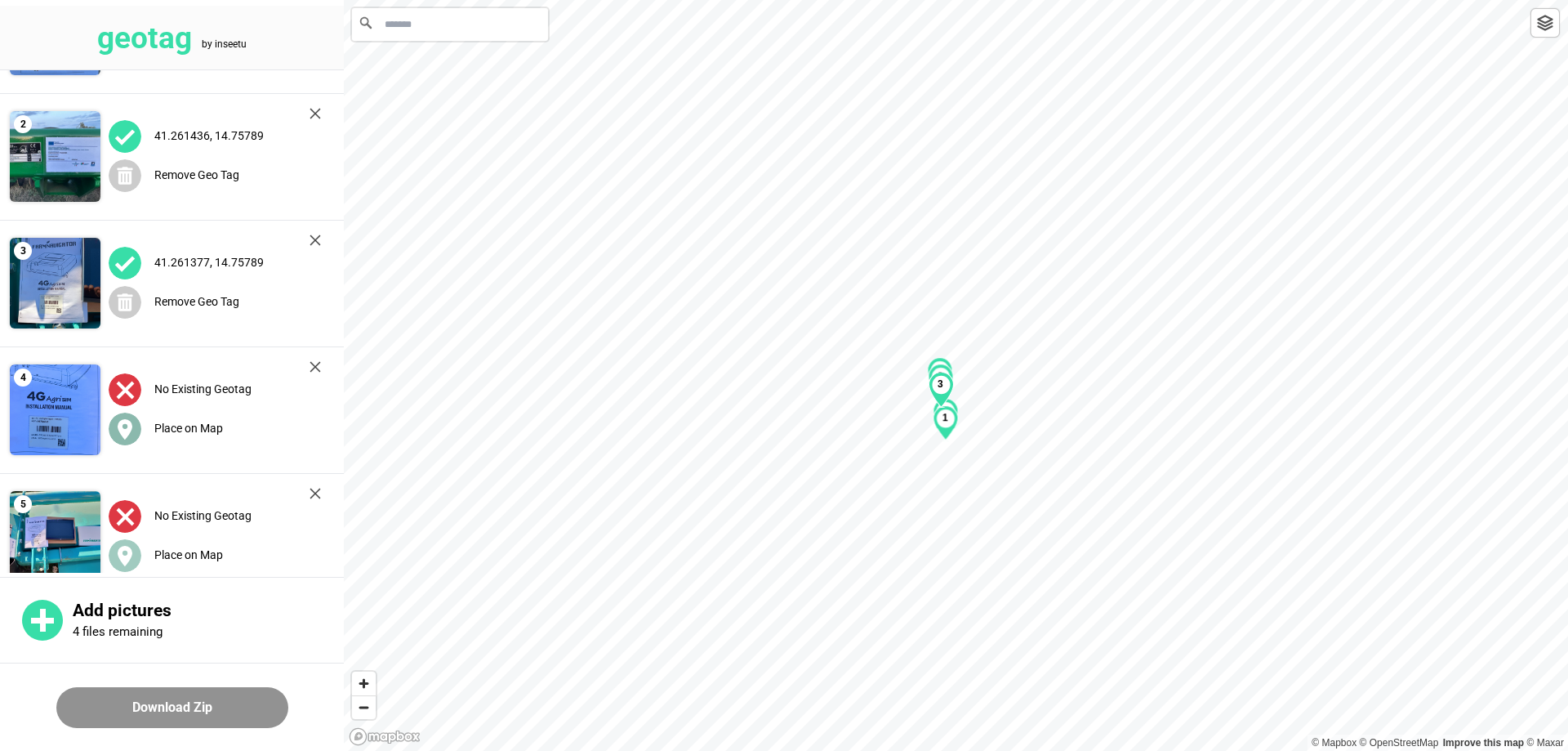
scroll to position [171, 0]
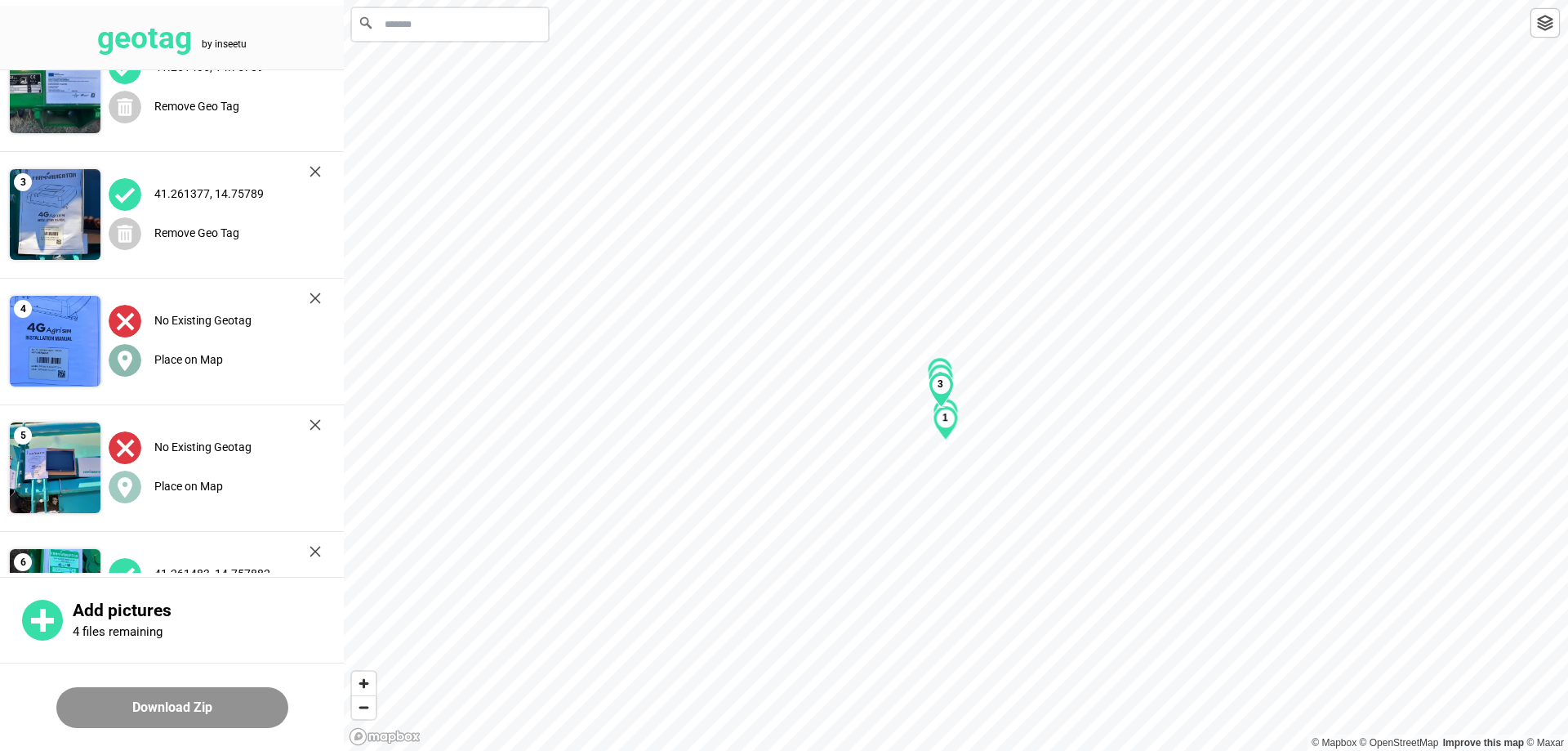
click at [187, 357] on label "Place on Map" at bounding box center [188, 358] width 69 height 13
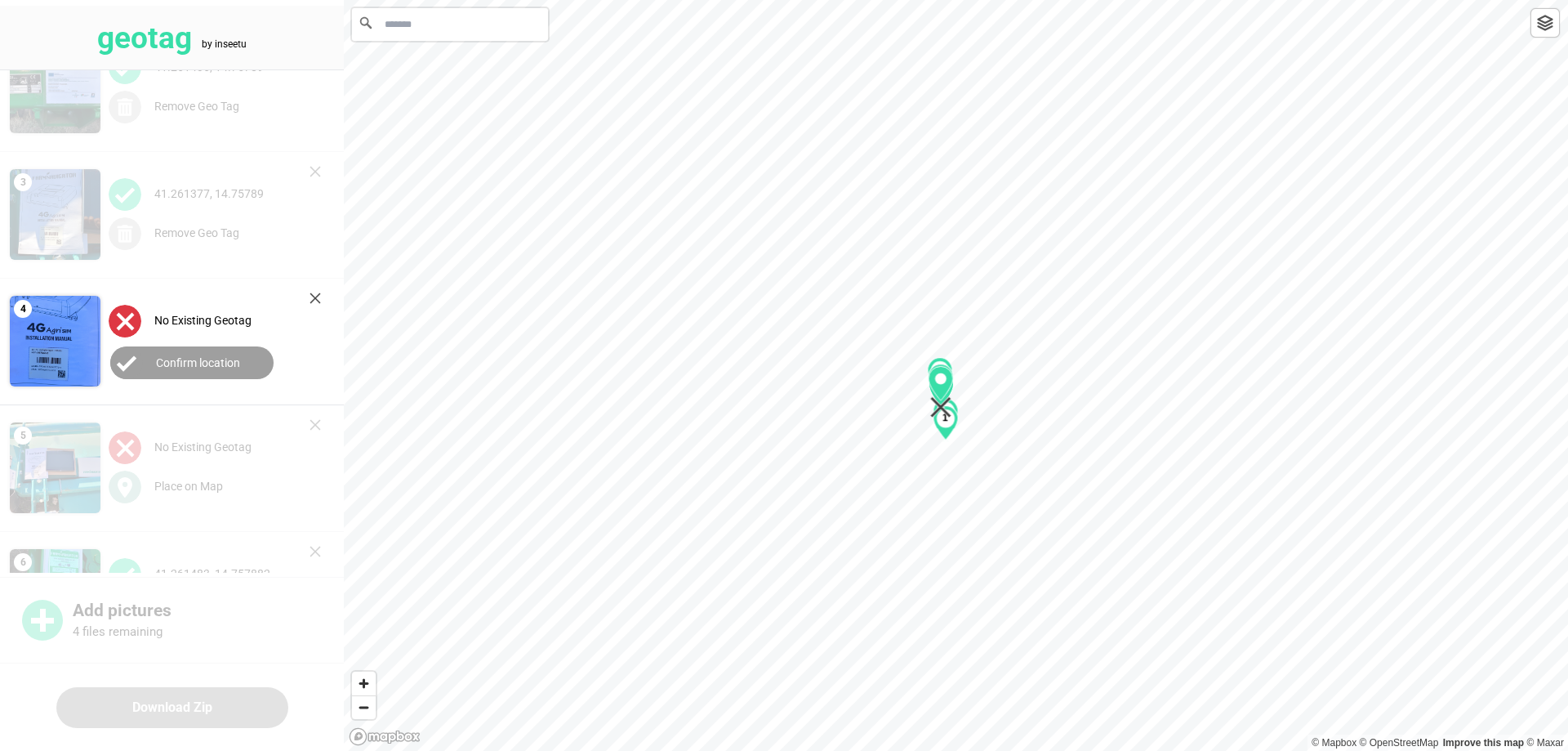
click at [942, 0] on div "3 4 5 2 3 6 1 2 3" at bounding box center [956, 0] width 1224 height 0
click at [179, 363] on label "Confirm location" at bounding box center [197, 362] width 84 height 13
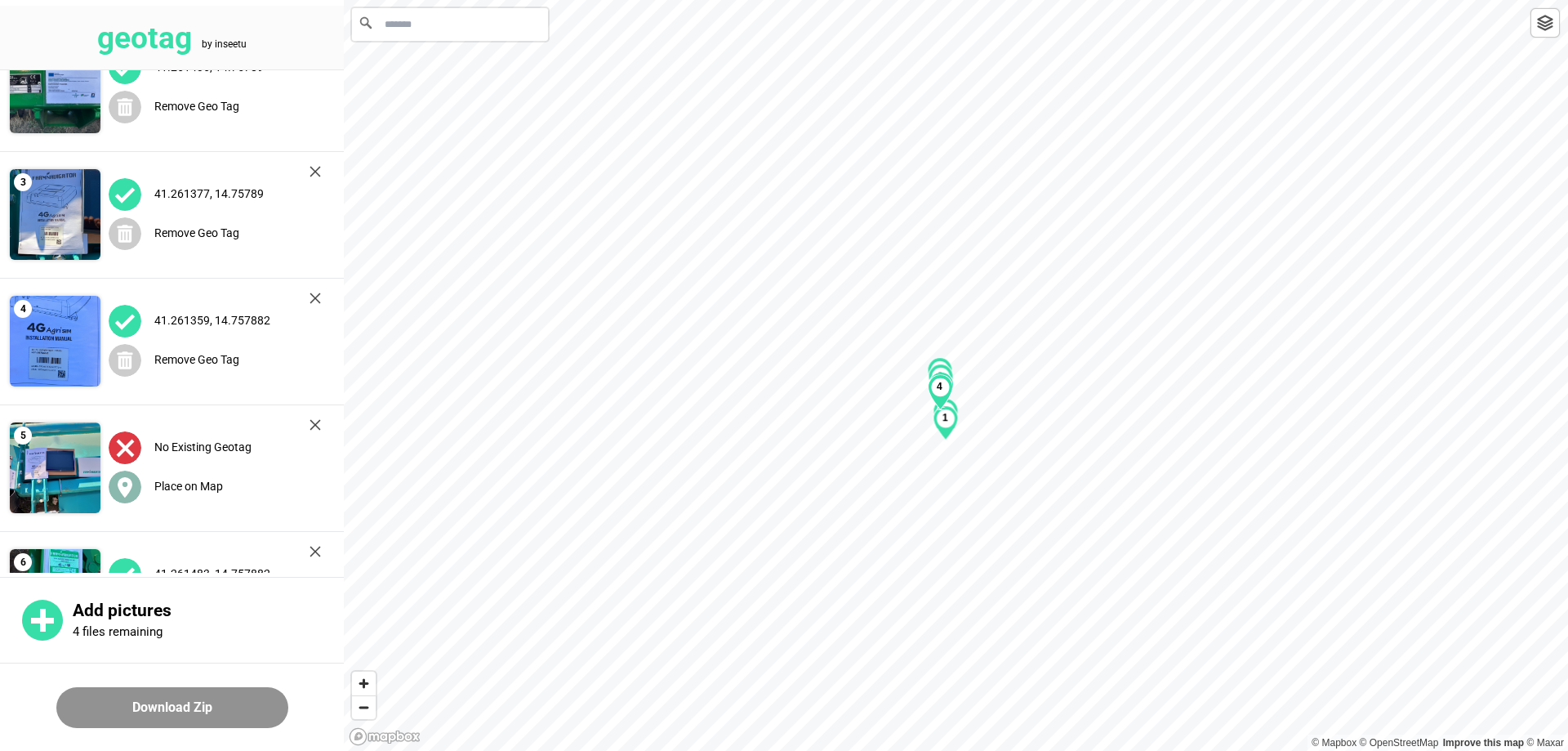
click at [187, 484] on label "Place on Map" at bounding box center [188, 485] width 69 height 13
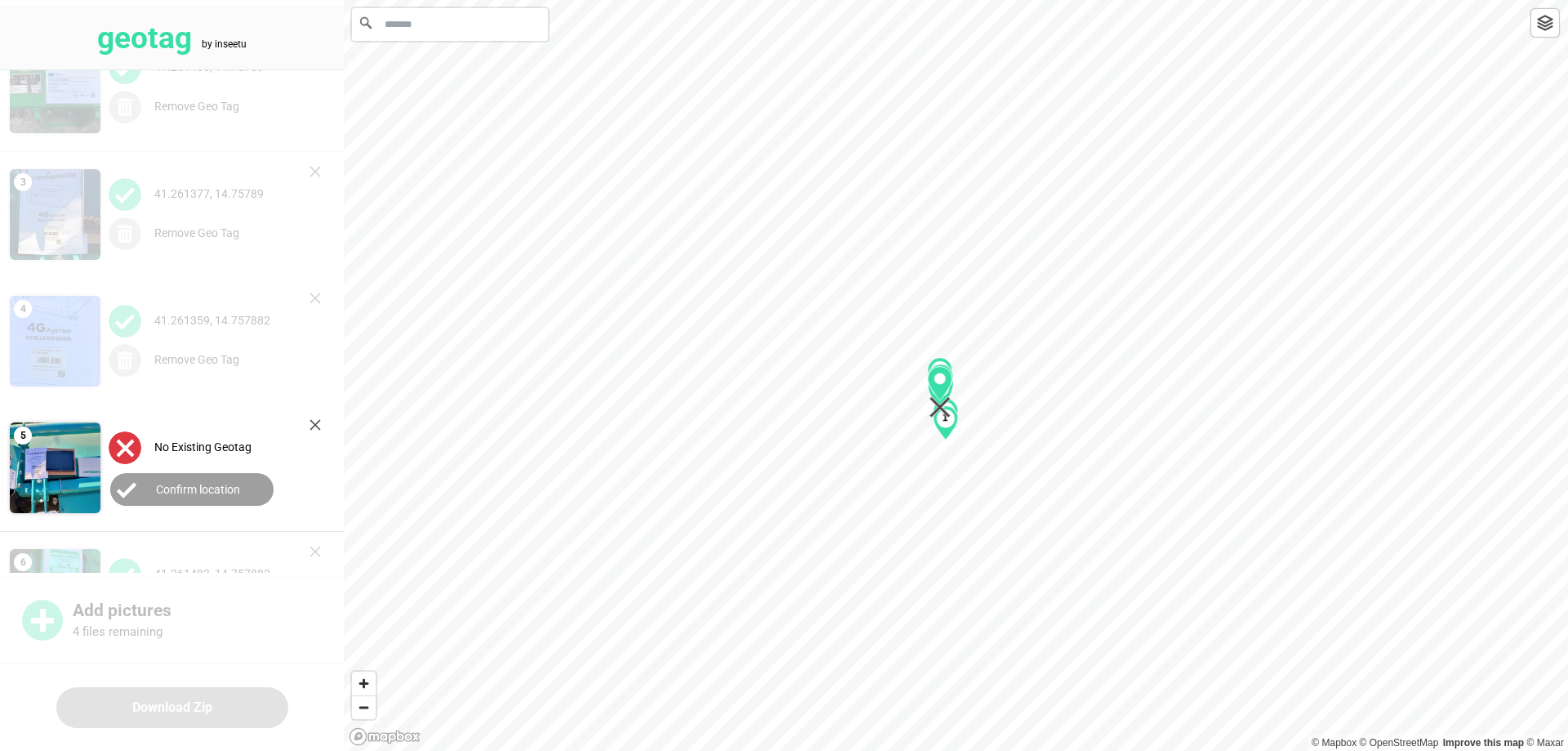
drag, startPoint x: 947, startPoint y: 370, endPoint x: 940, endPoint y: 381, distance: 13.0
click at [940, 0] on div "3 4 5 2 3 6 1 2 3 4" at bounding box center [956, 0] width 1224 height 0
click at [198, 491] on label "Confirm location" at bounding box center [197, 489] width 84 height 13
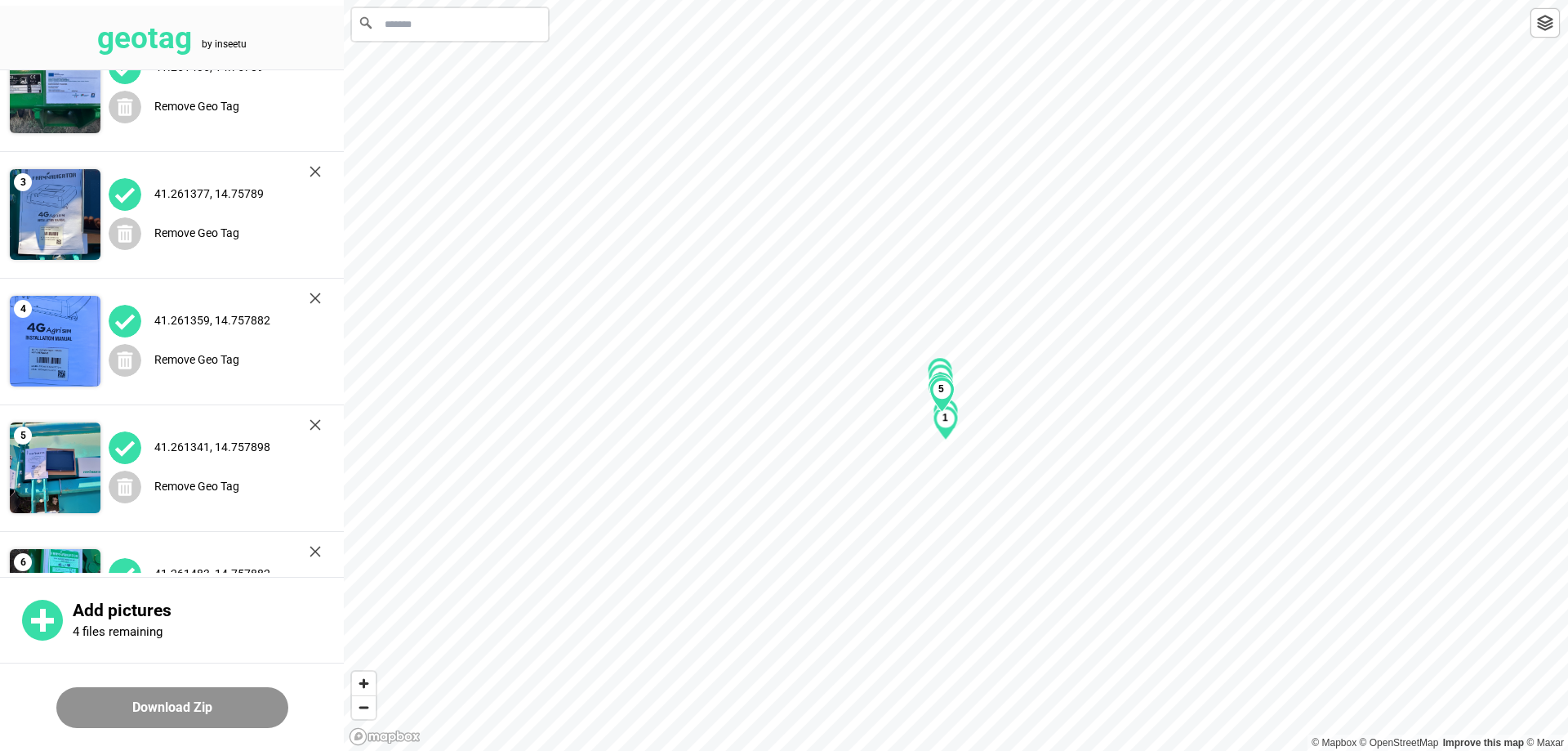
scroll to position [257, 0]
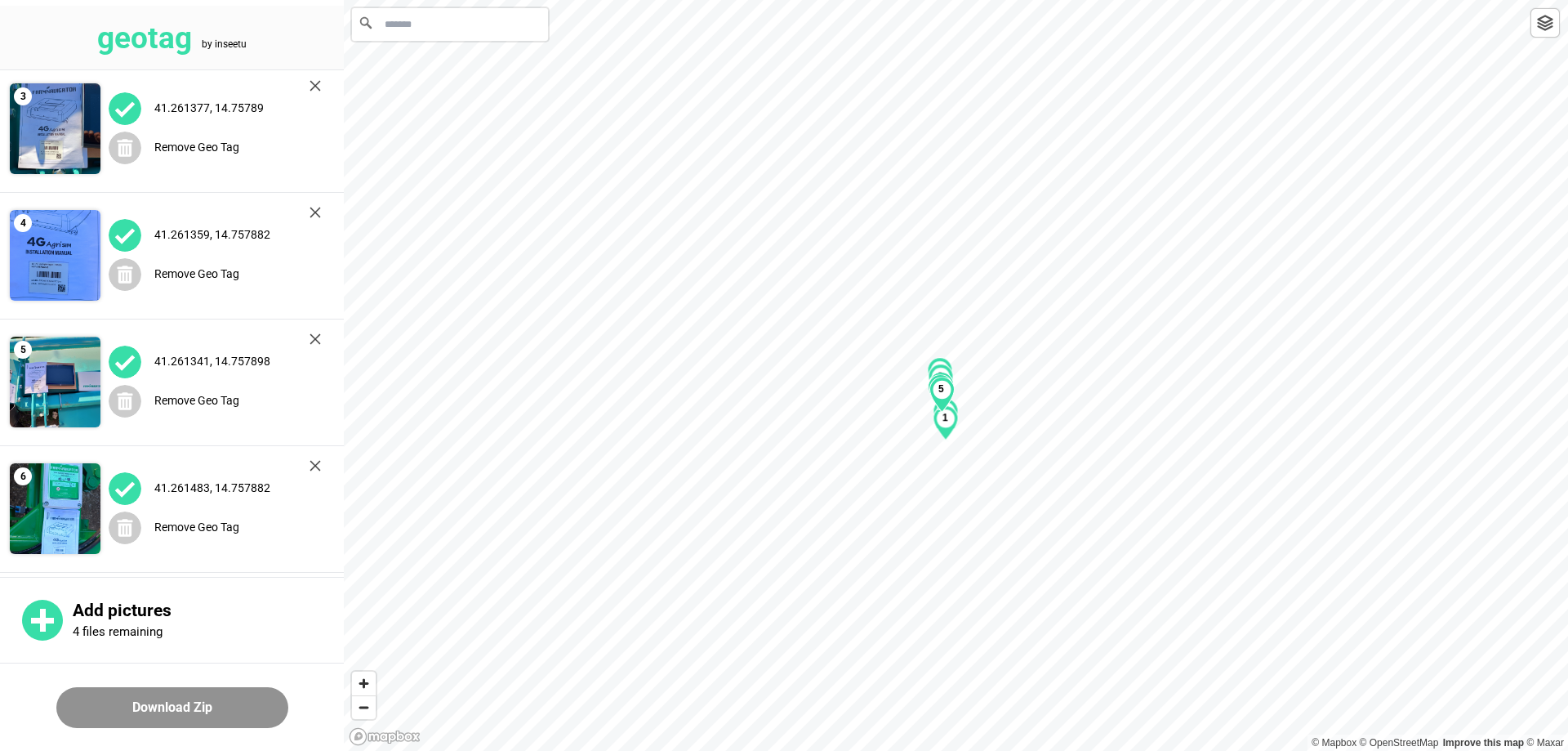
click at [196, 708] on button "Download Zip" at bounding box center [172, 708] width 232 height 41
